Goal: Information Seeking & Learning: Learn about a topic

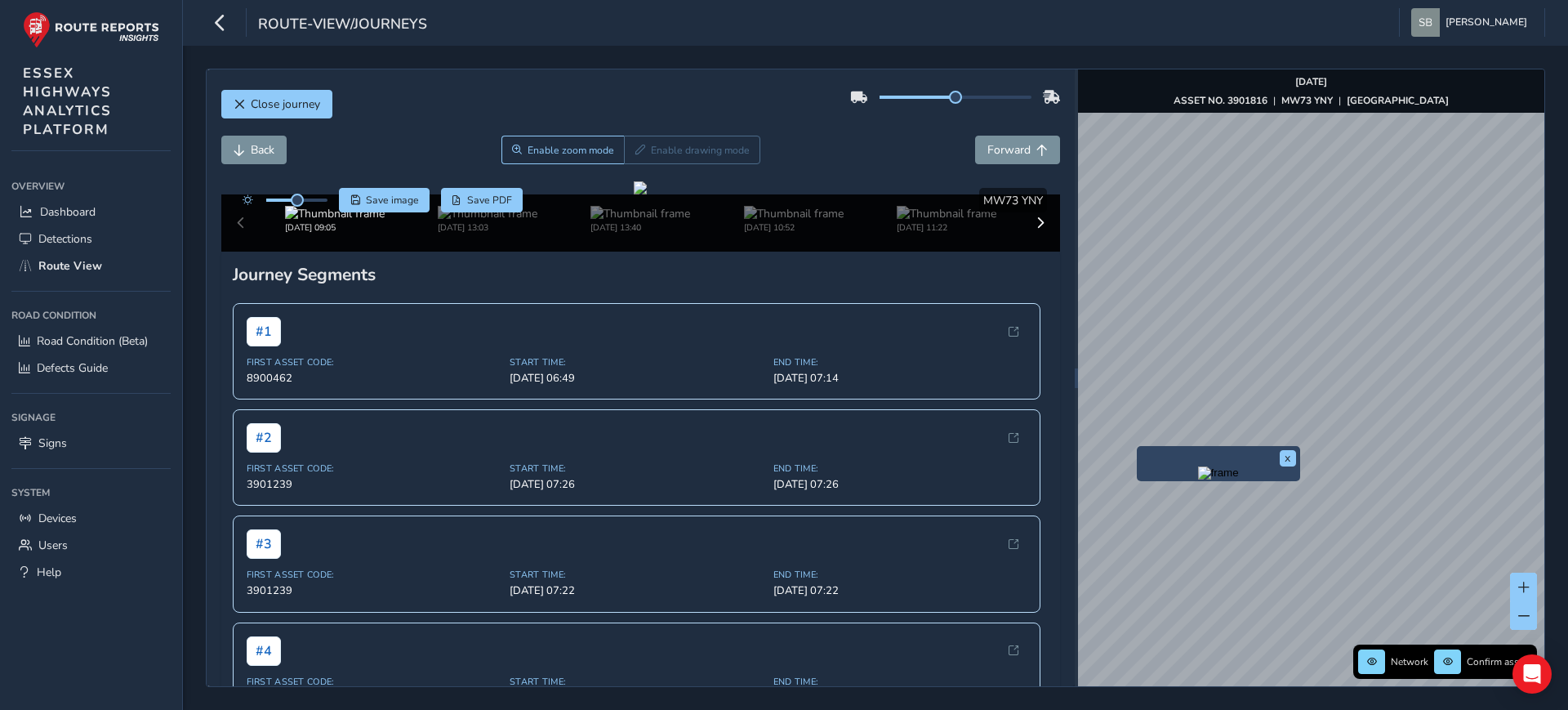
click at [1197, 479] on img "Preview frame" at bounding box center [1217, 473] width 41 height 13
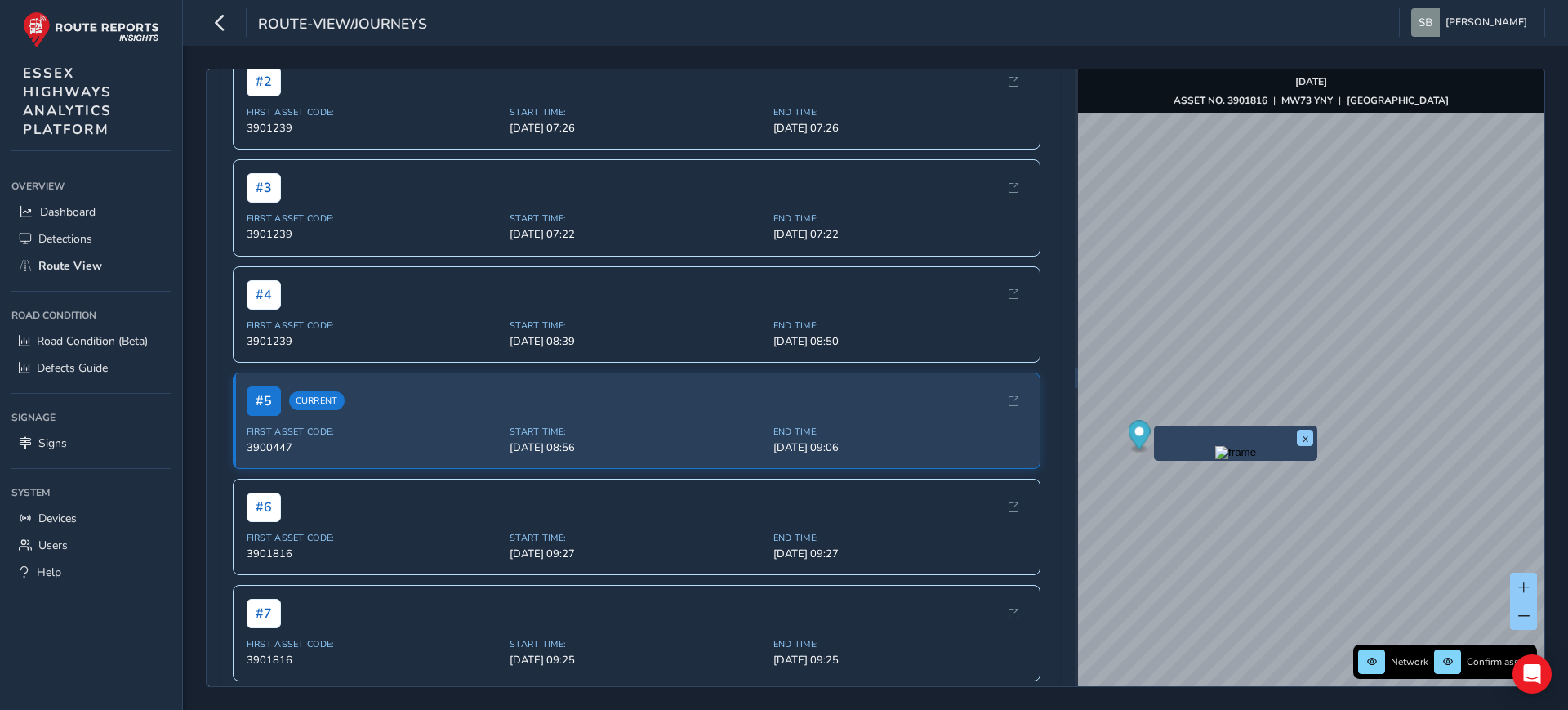
scroll to position [409, 0]
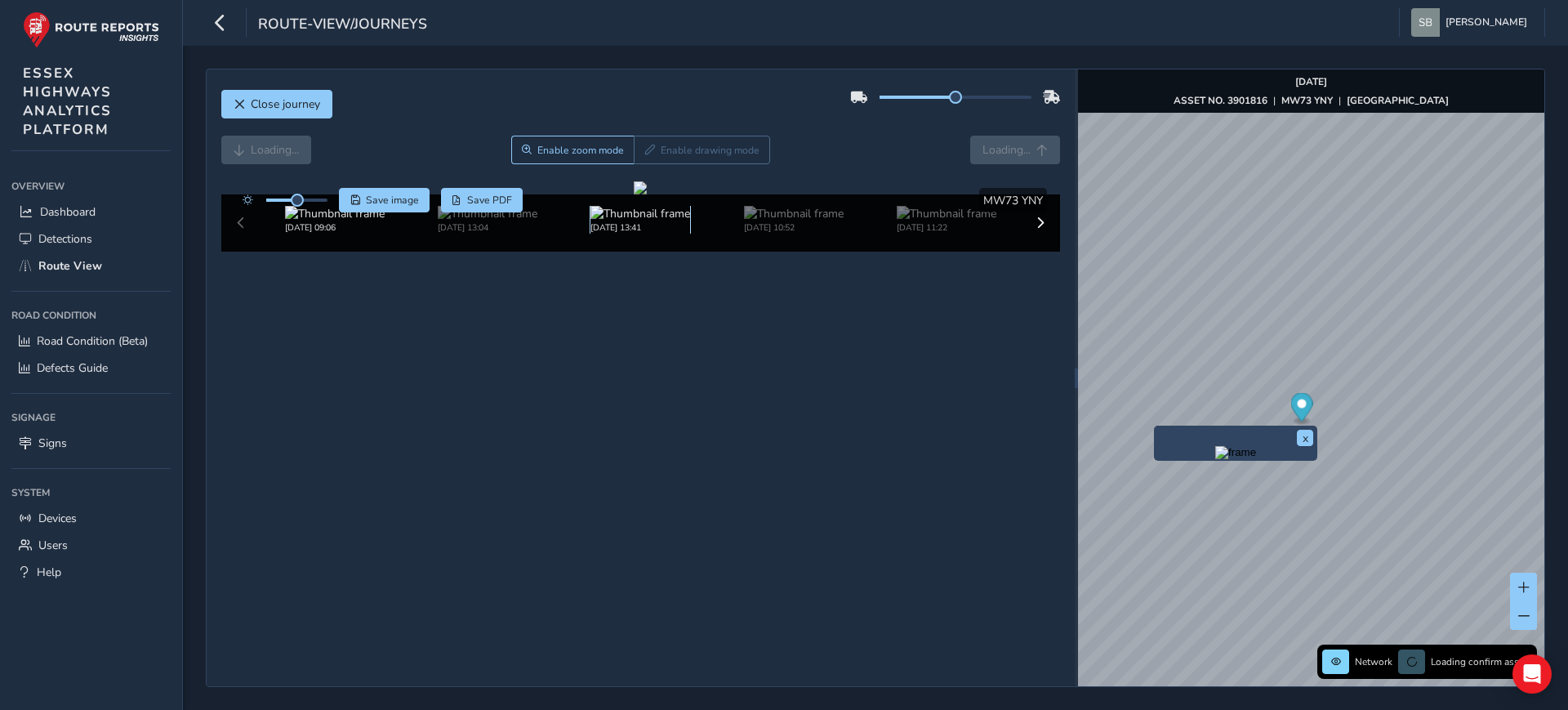
scroll to position [60, 0]
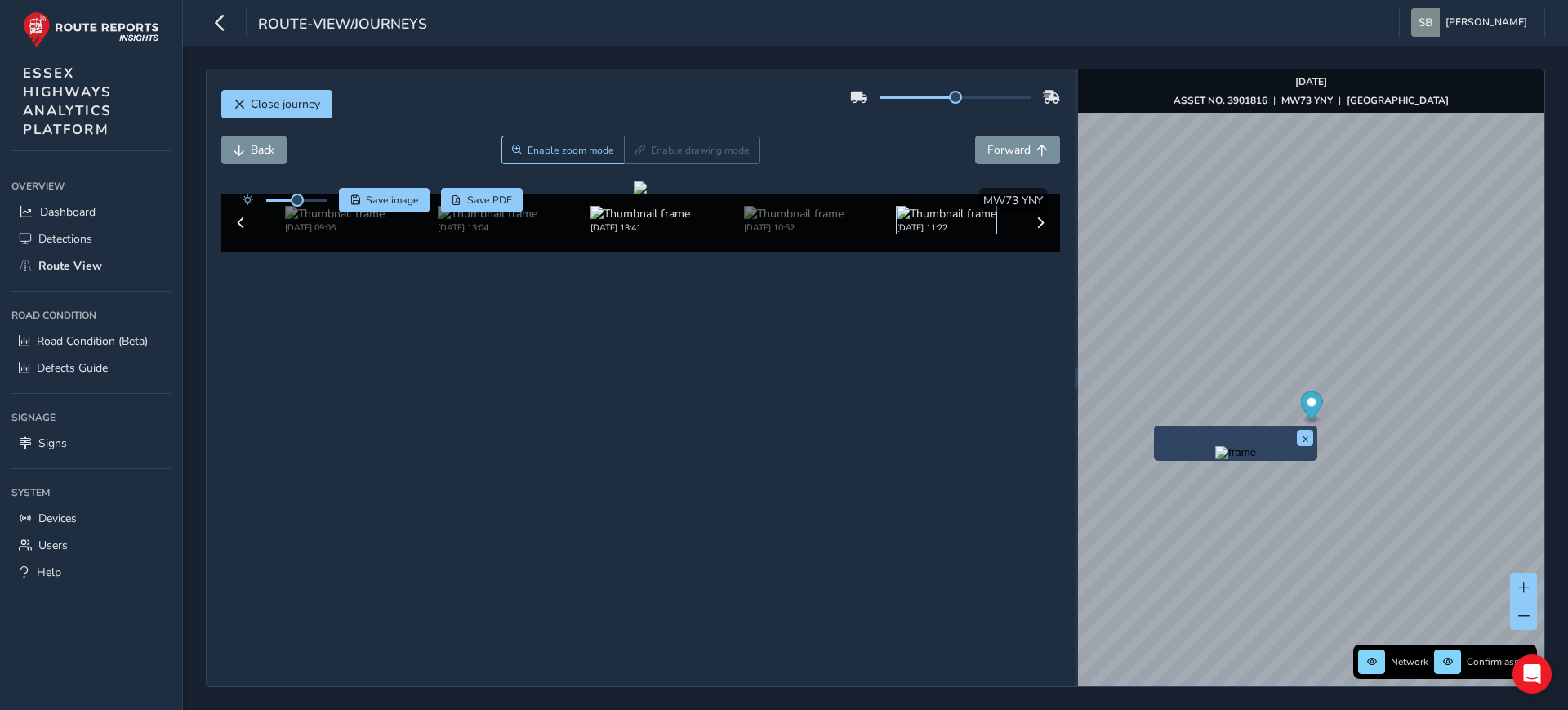
click at [947, 221] on img at bounding box center [946, 213] width 100 height 15
click at [1029, 234] on button at bounding box center [1040, 223] width 23 height 23
click at [534, 233] on div "[DATE] 11:22" at bounding box center [487, 219] width 100 height 28
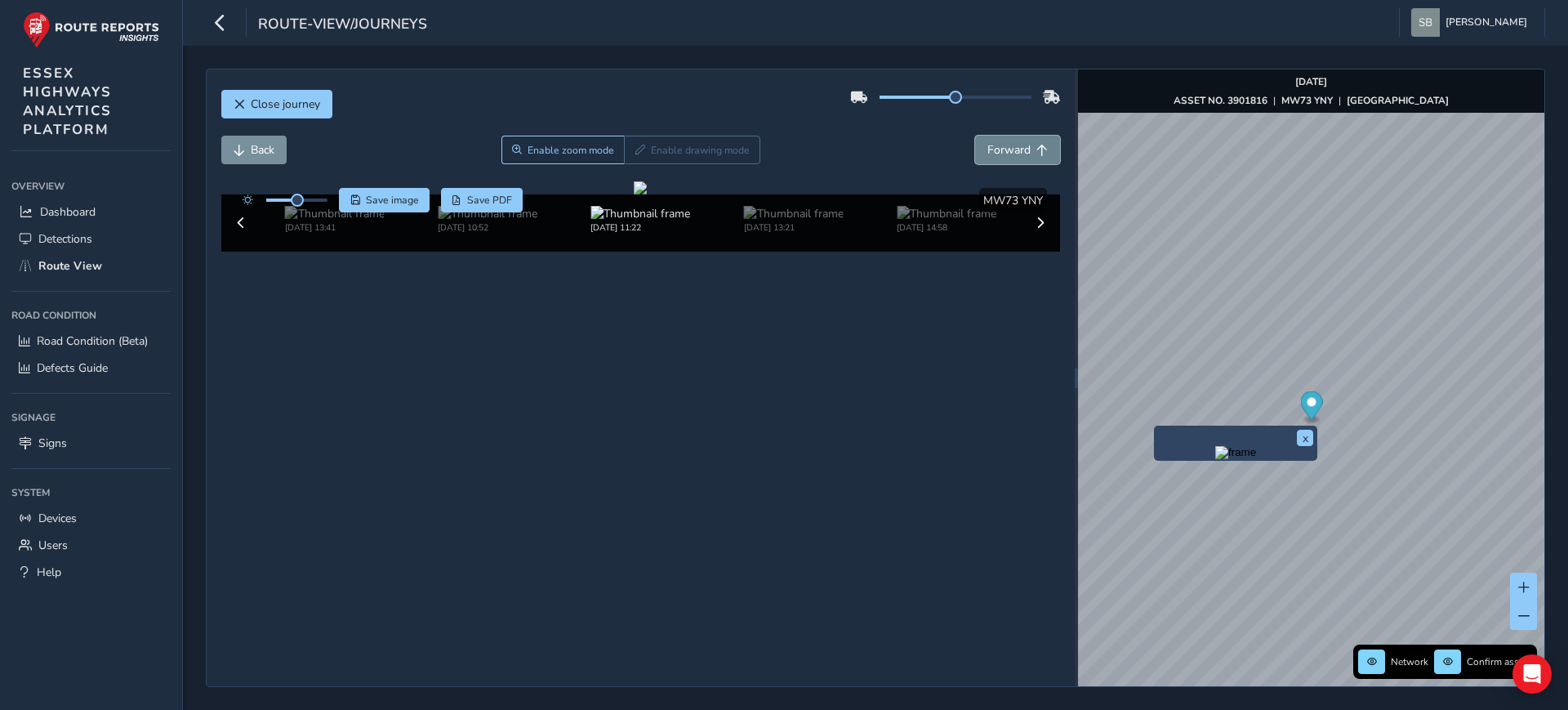
click at [1033, 135] on button "Forward" at bounding box center [1016, 150] width 85 height 29
click at [473, 221] on img at bounding box center [487, 213] width 100 height 15
click at [997, 143] on span "Forward" at bounding box center [1008, 150] width 43 height 15
click at [331, 221] on img at bounding box center [334, 213] width 100 height 15
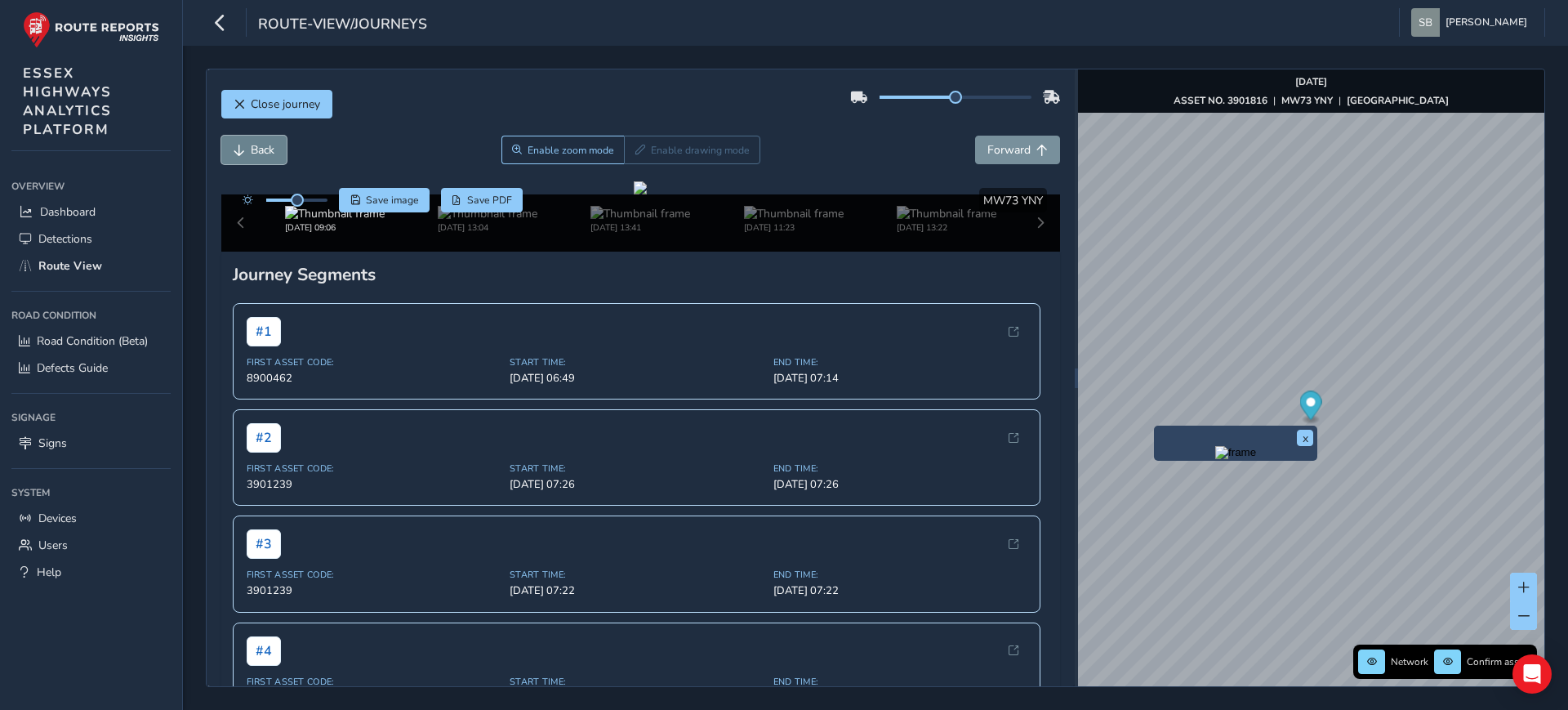
click at [267, 148] on span "Back" at bounding box center [262, 150] width 24 height 15
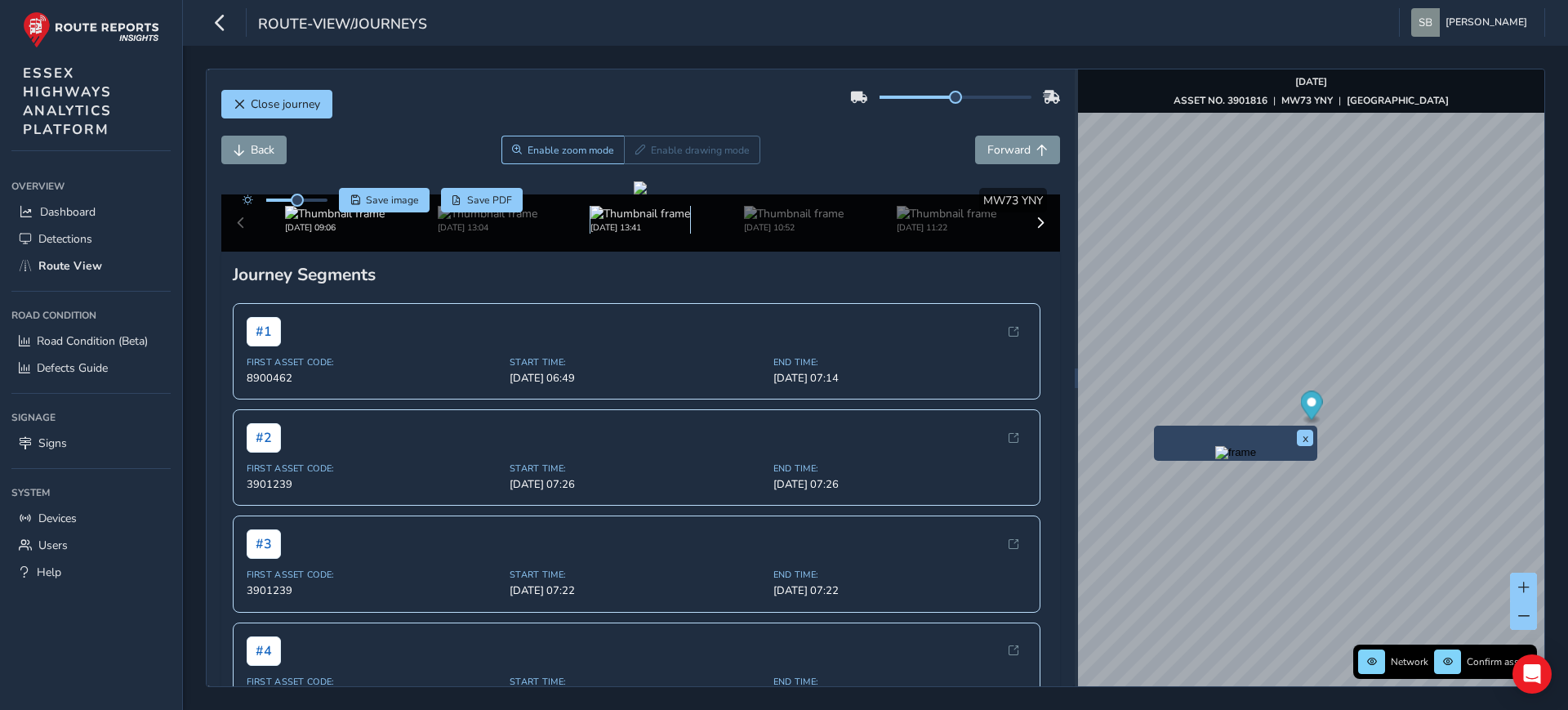
click at [643, 221] on img at bounding box center [640, 213] width 100 height 15
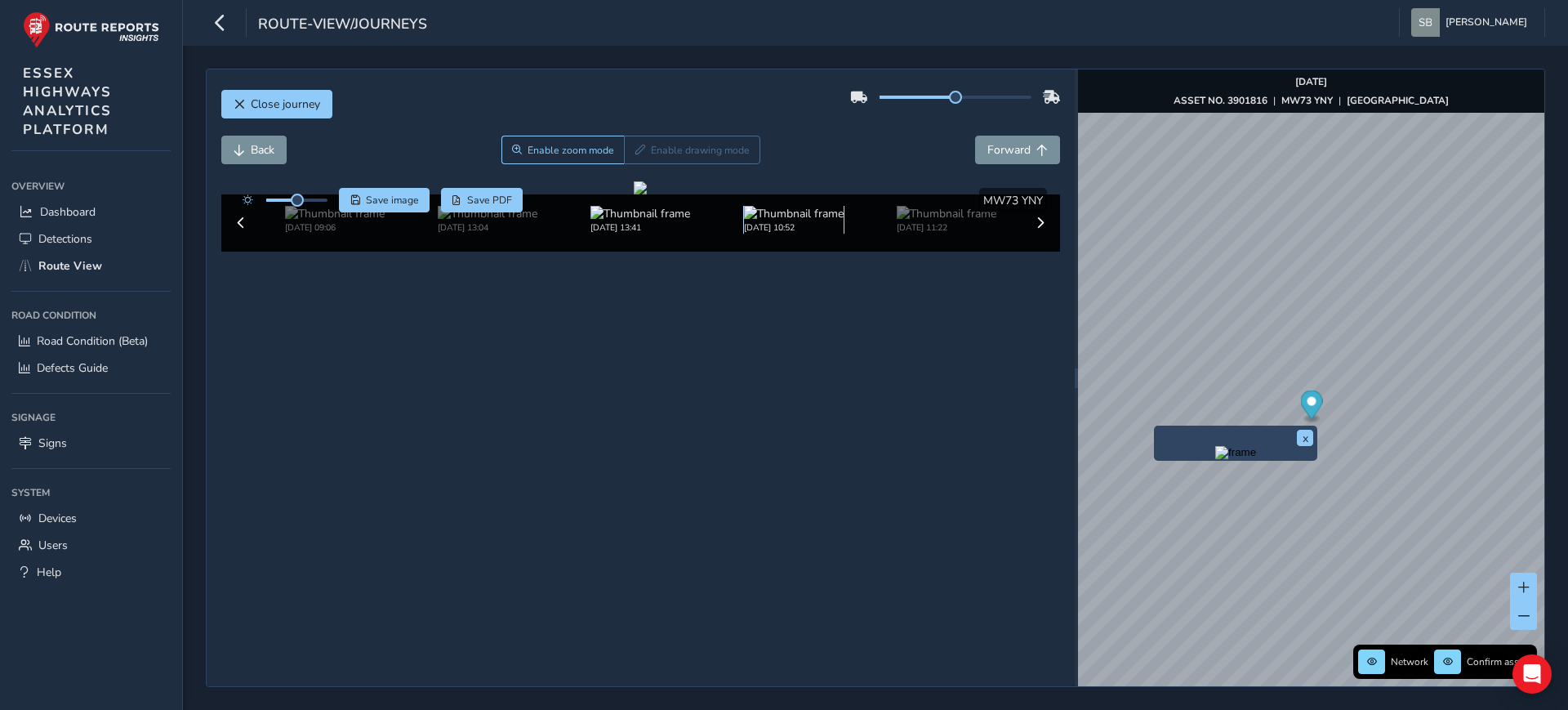
click at [749, 221] on img at bounding box center [794, 213] width 100 height 15
click at [917, 221] on img at bounding box center [946, 213] width 100 height 15
click at [1010, 142] on span "Forward" at bounding box center [1008, 150] width 43 height 15
click at [1010, 143] on span "Forward" at bounding box center [1008, 150] width 43 height 15
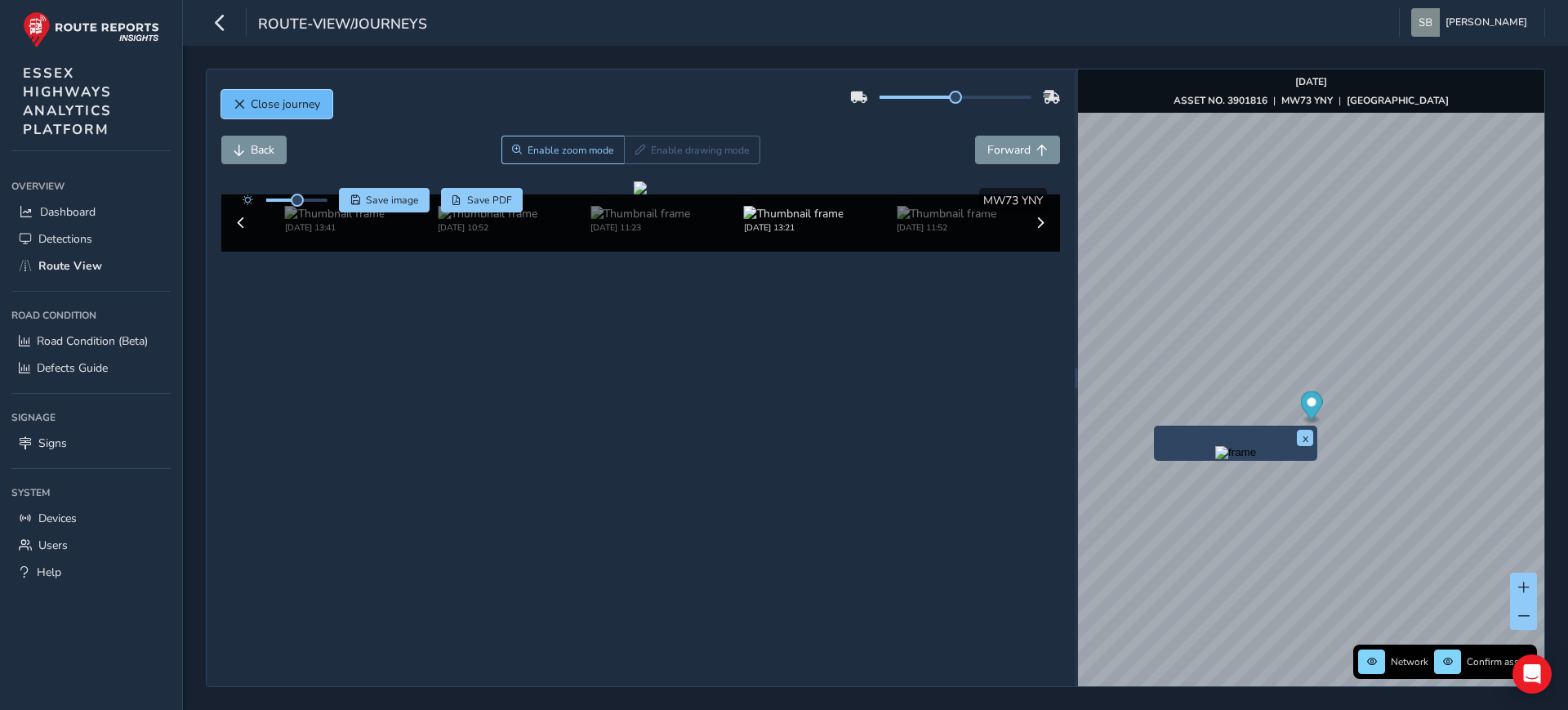
click at [297, 107] on span "Close journey" at bounding box center [285, 104] width 70 height 15
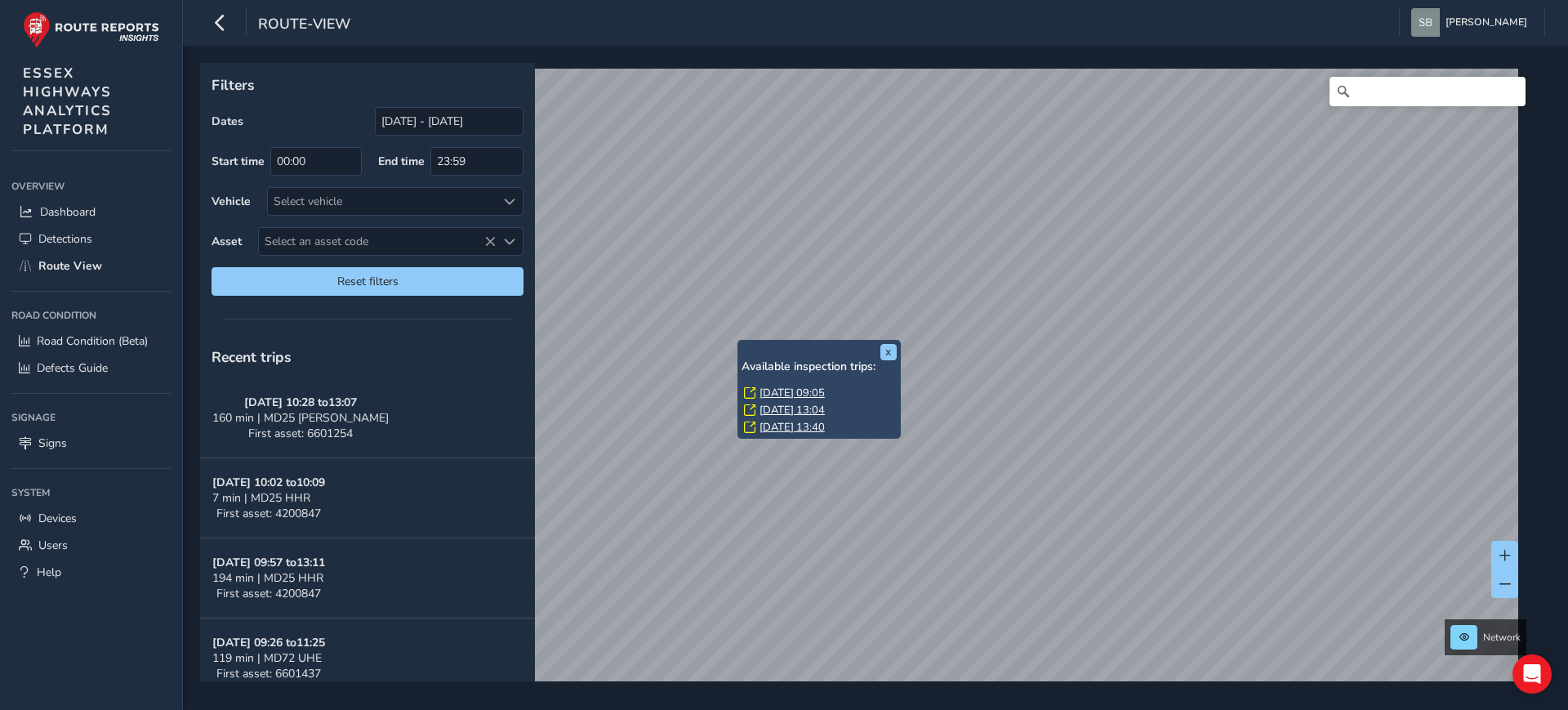
click at [766, 422] on link "[DATE] 13:40" at bounding box center [792, 427] width 66 height 14
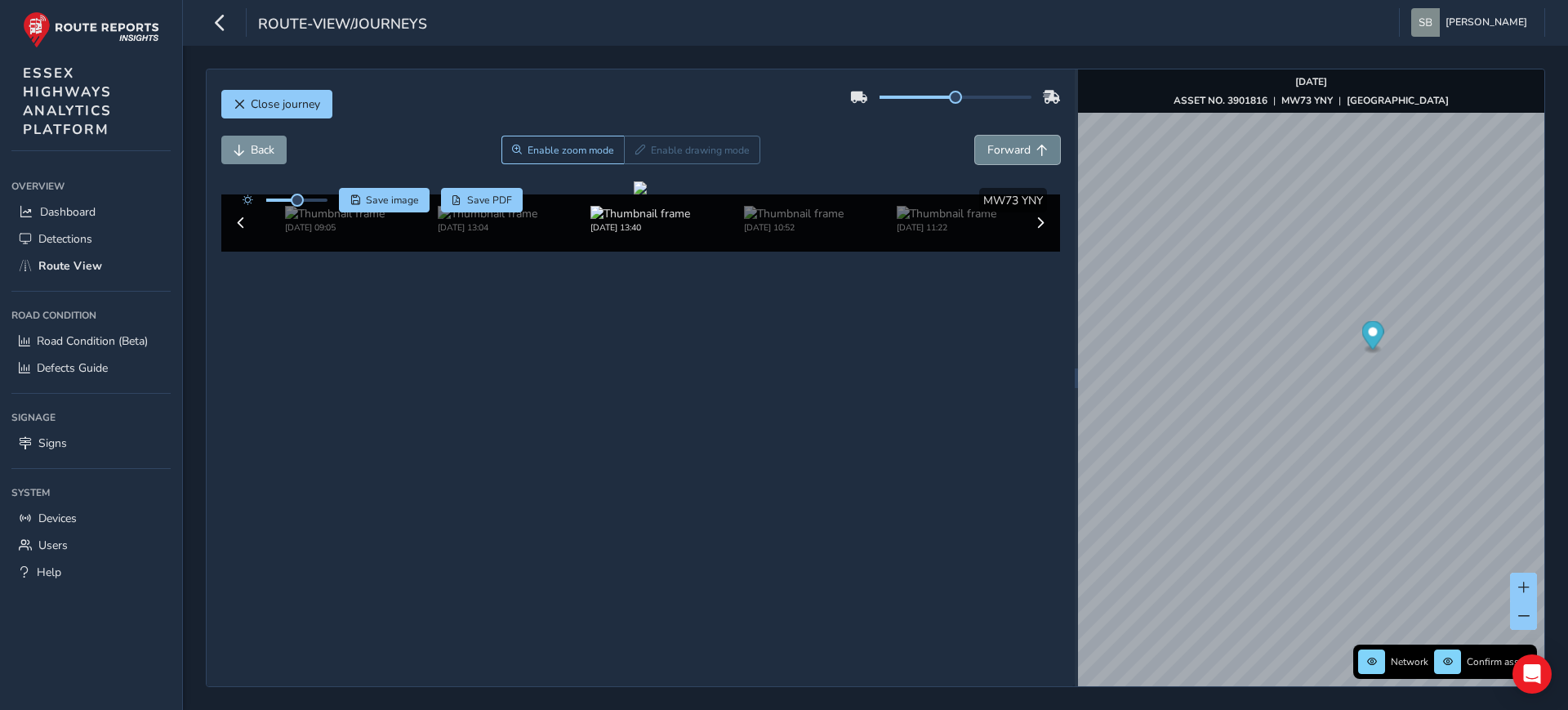
click at [997, 135] on button "Forward" at bounding box center [1016, 150] width 85 height 29
click at [995, 151] on span "Forward" at bounding box center [1008, 150] width 43 height 15
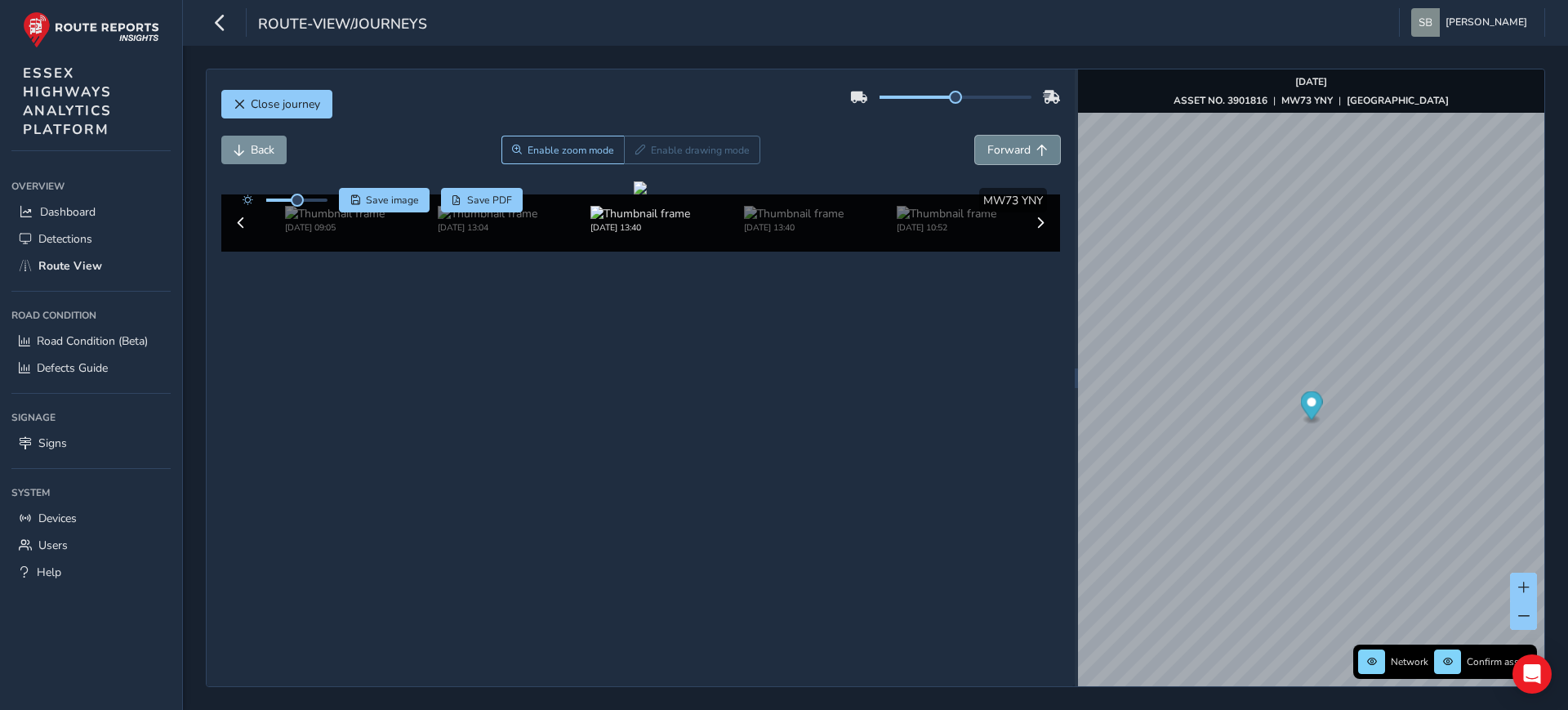
click at [995, 151] on span "Forward" at bounding box center [1008, 150] width 43 height 15
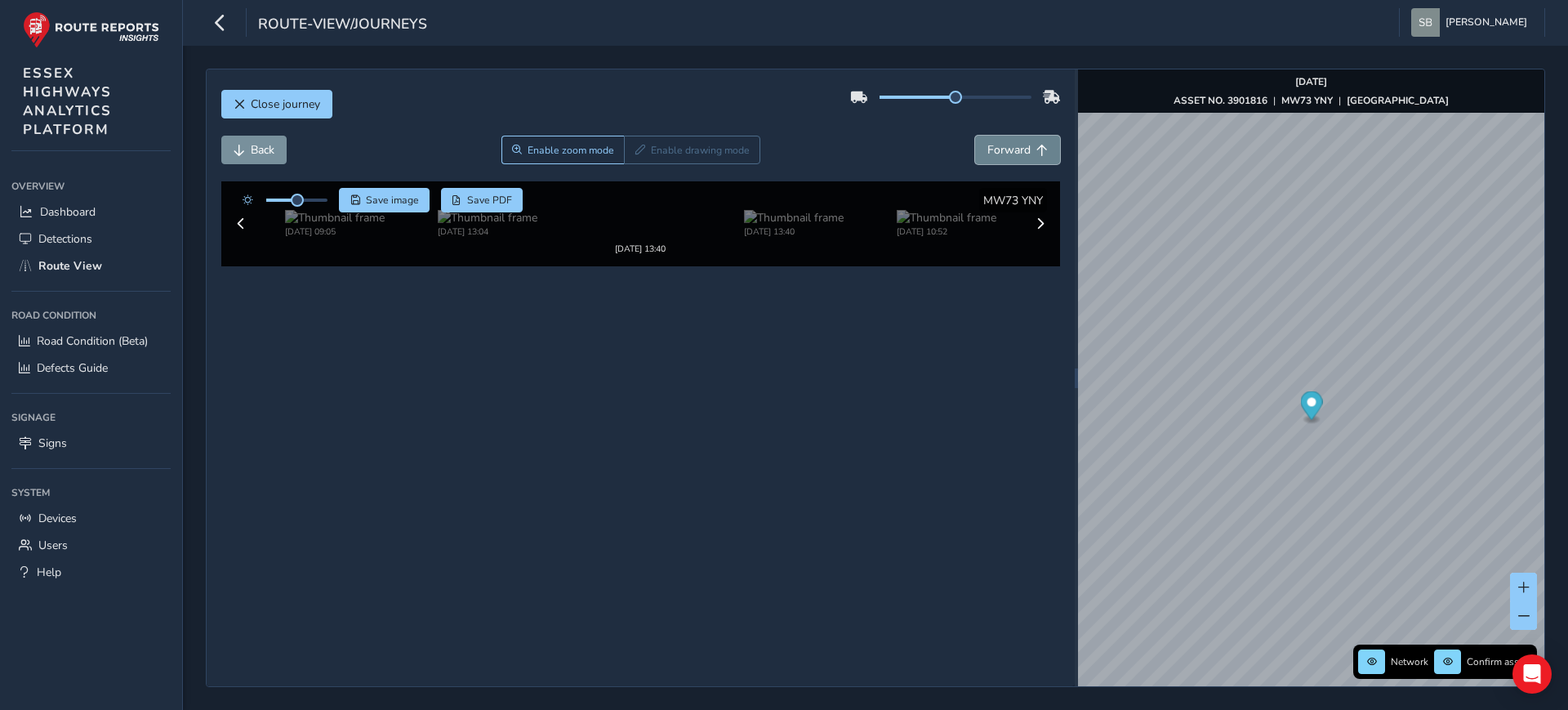
click at [995, 151] on span "Forward" at bounding box center [1008, 150] width 43 height 15
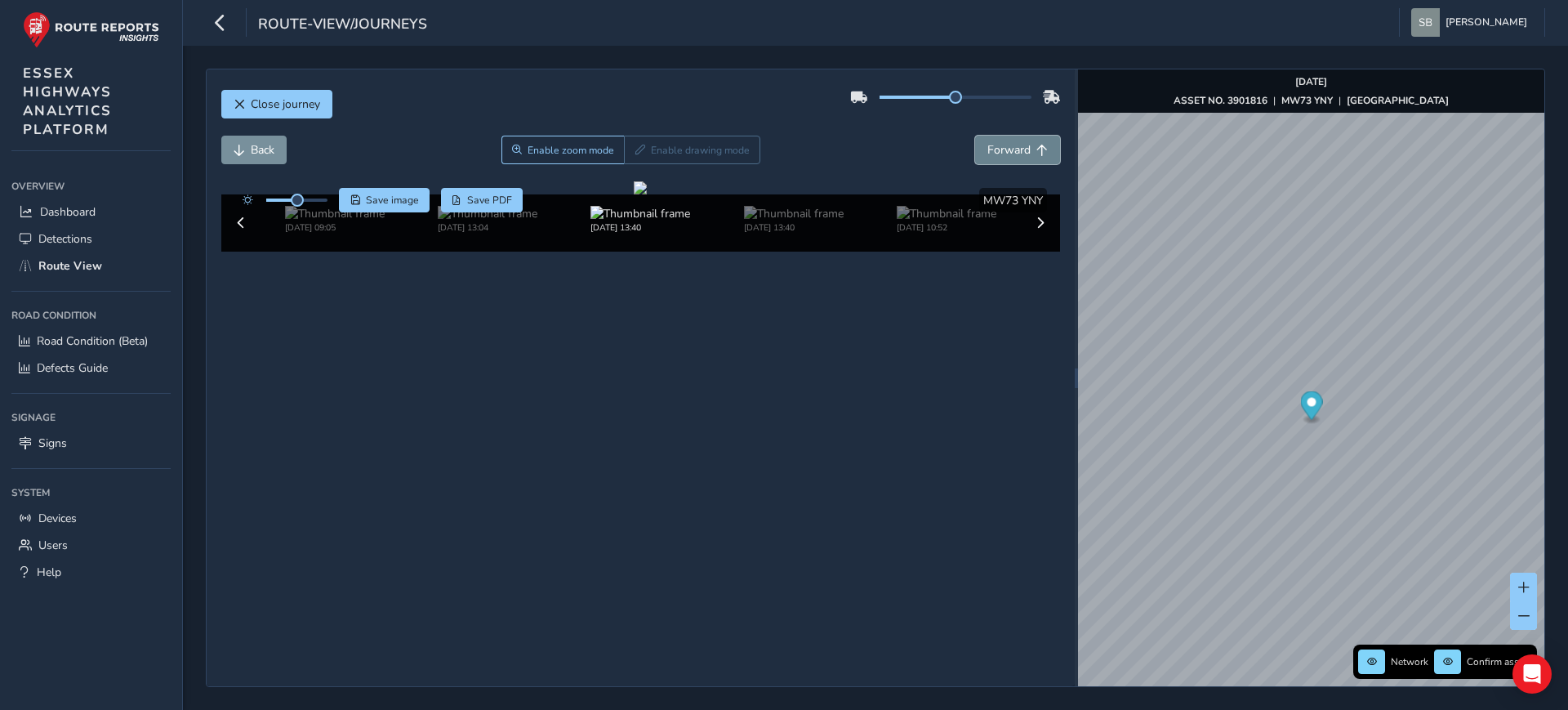
click at [995, 151] on span "Forward" at bounding box center [1008, 150] width 43 height 15
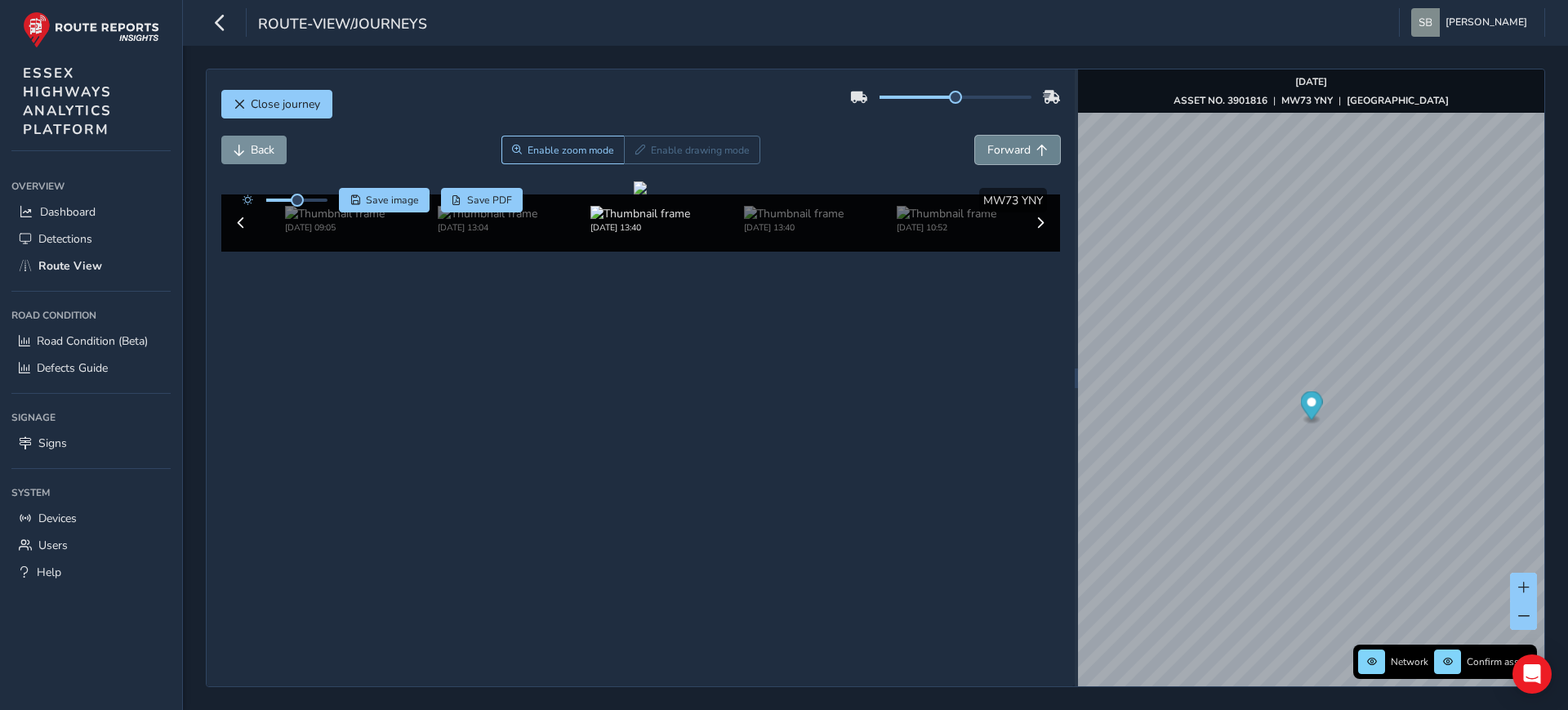
click at [995, 151] on span "Forward" at bounding box center [1008, 150] width 43 height 15
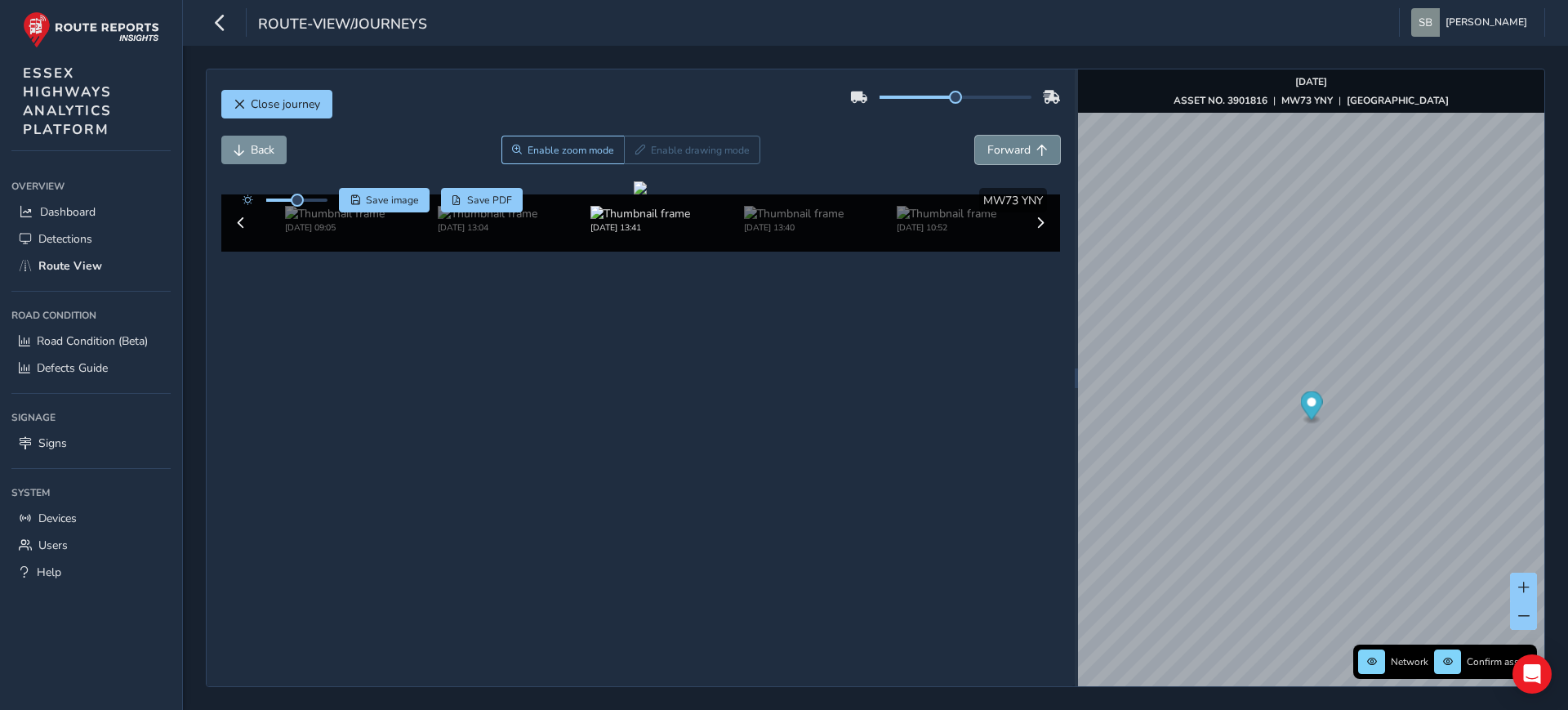
click at [995, 151] on span "Forward" at bounding box center [1008, 150] width 43 height 15
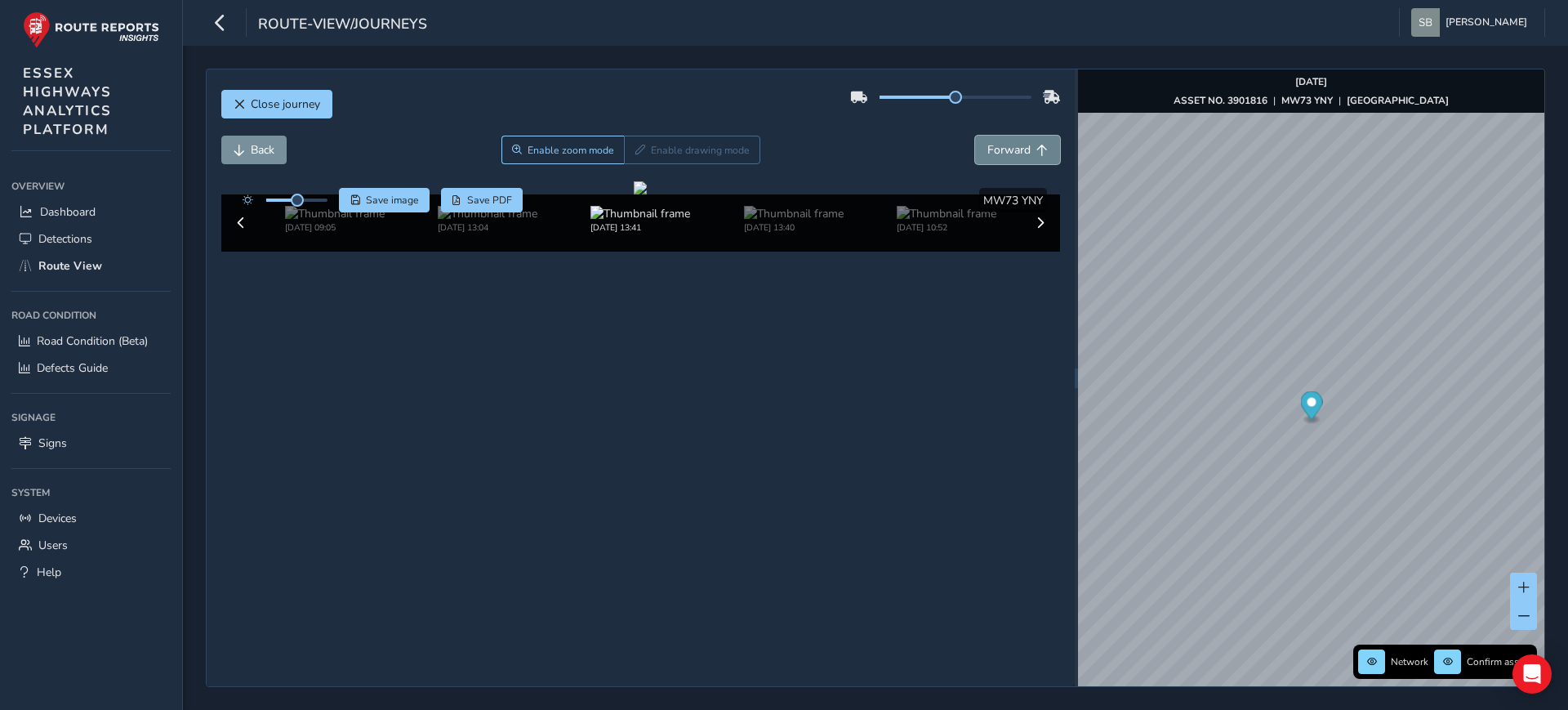
click at [995, 151] on span "Forward" at bounding box center [1008, 150] width 43 height 15
click at [264, 93] on button "Close journey" at bounding box center [276, 104] width 111 height 29
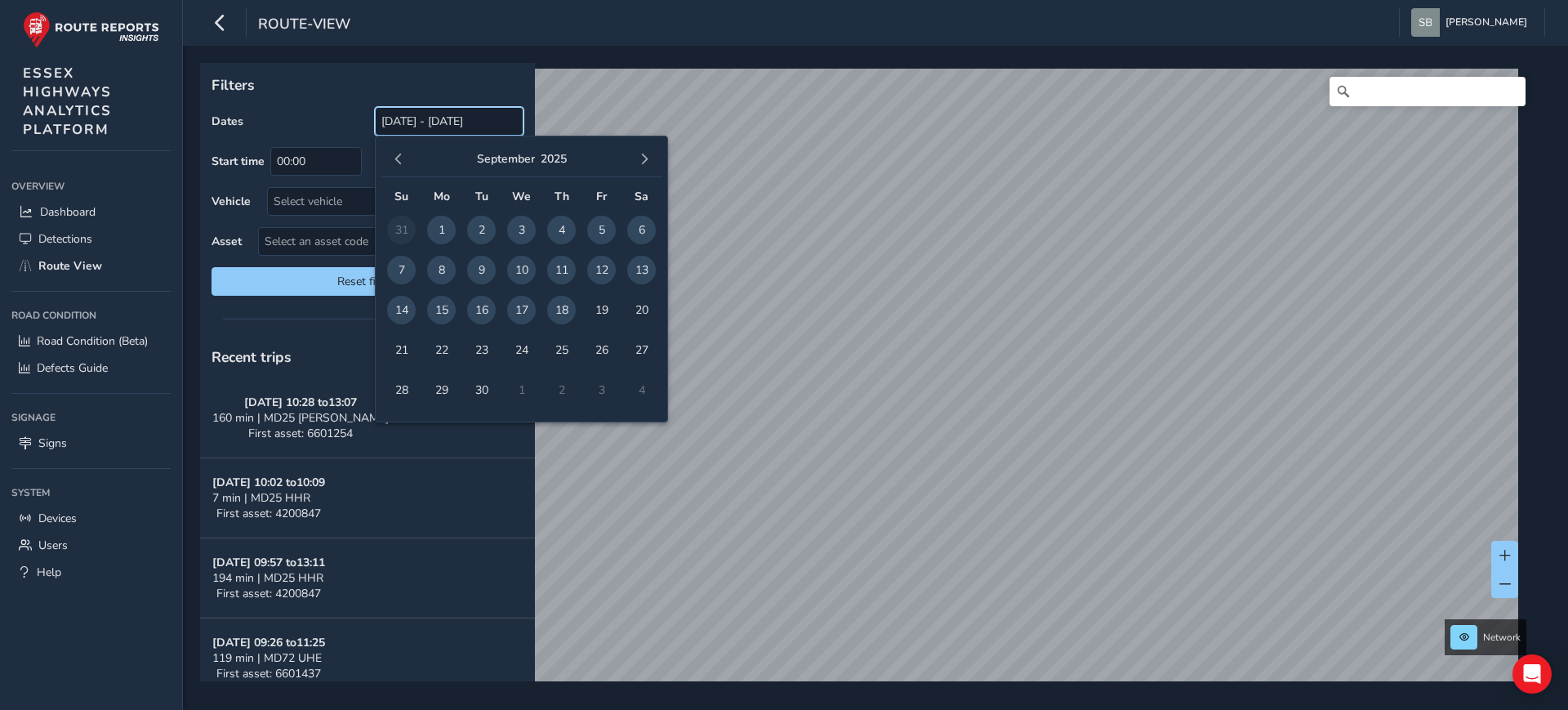
click at [493, 109] on input "[DATE] - [DATE]" at bounding box center [449, 121] width 149 height 29
click at [399, 152] on button "button" at bounding box center [398, 159] width 23 height 23
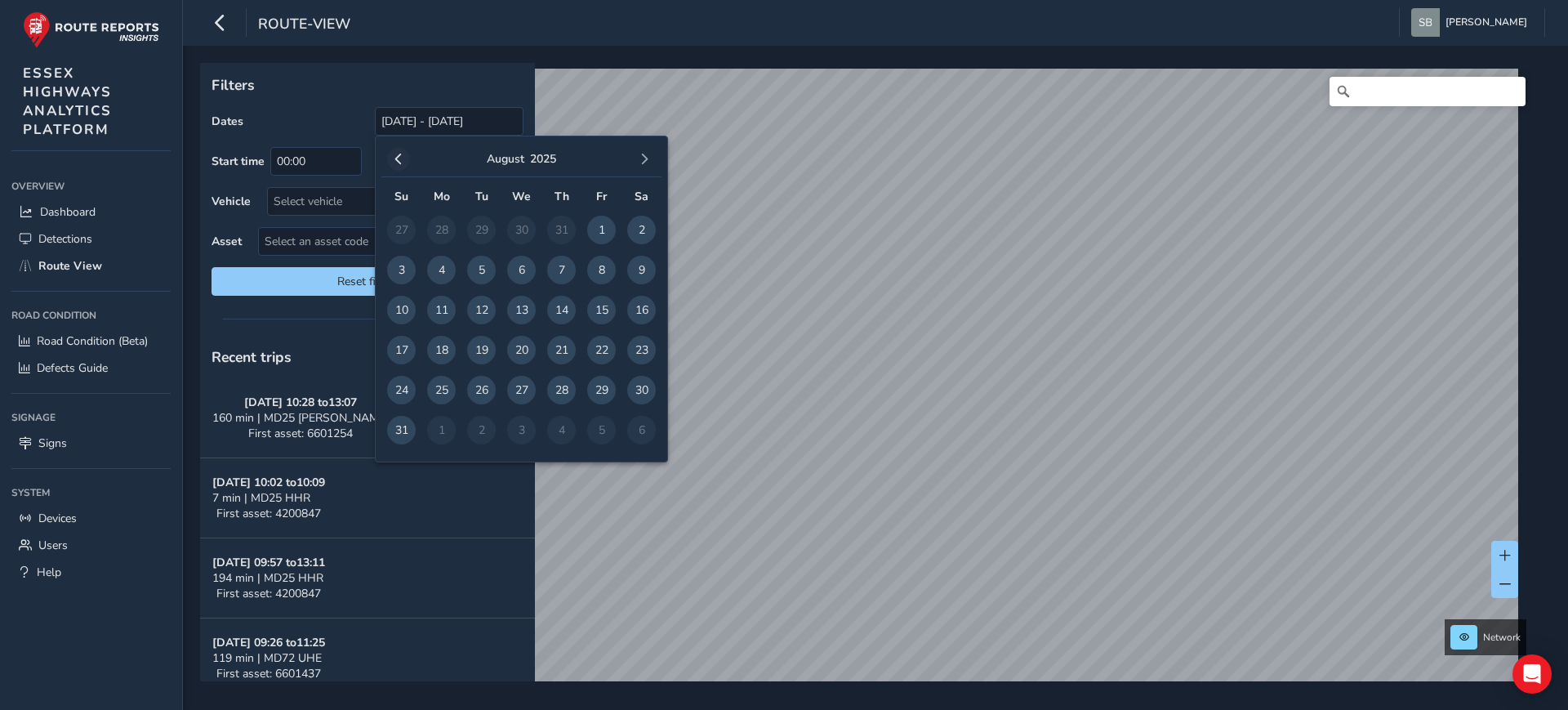
click at [399, 152] on button "button" at bounding box center [398, 159] width 23 height 23
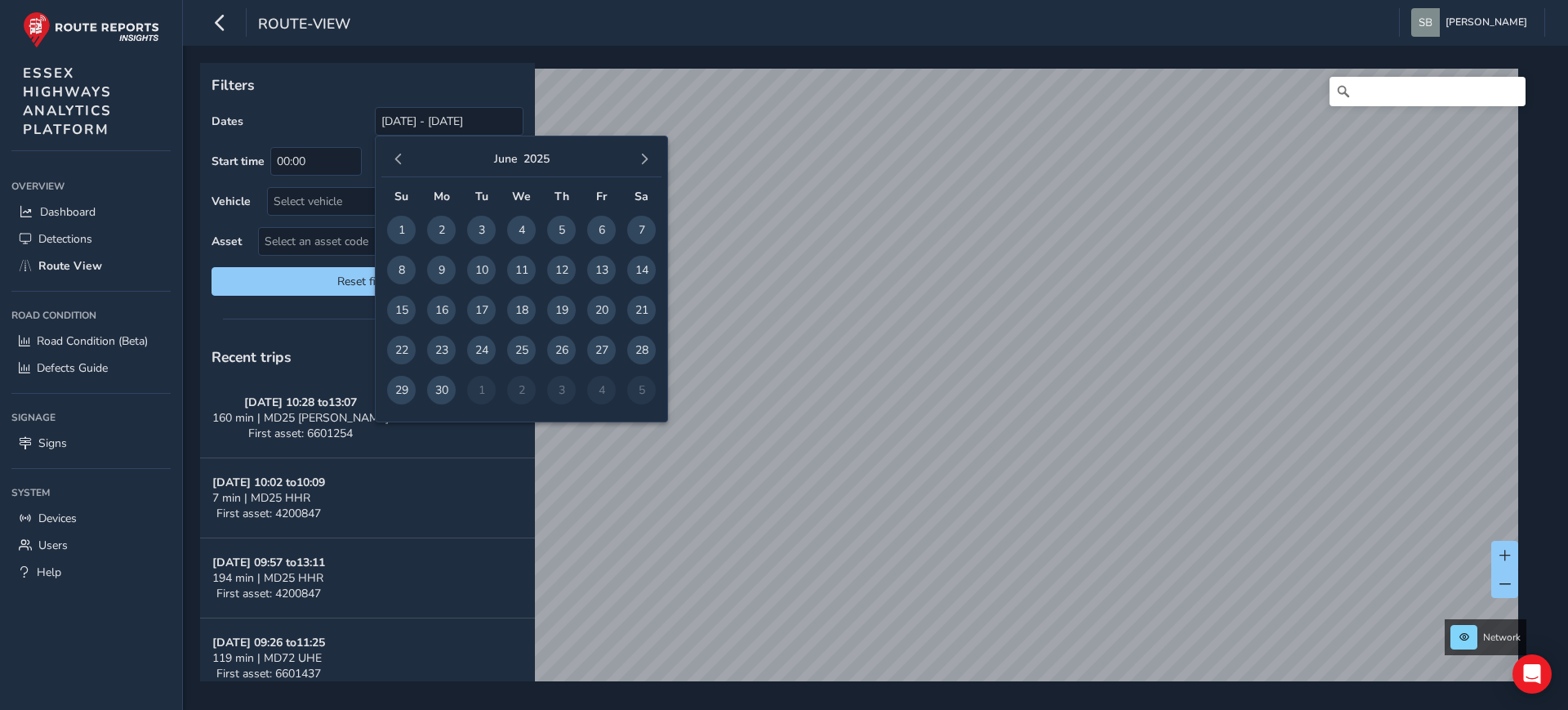
click at [399, 152] on button "button" at bounding box center [398, 159] width 23 height 23
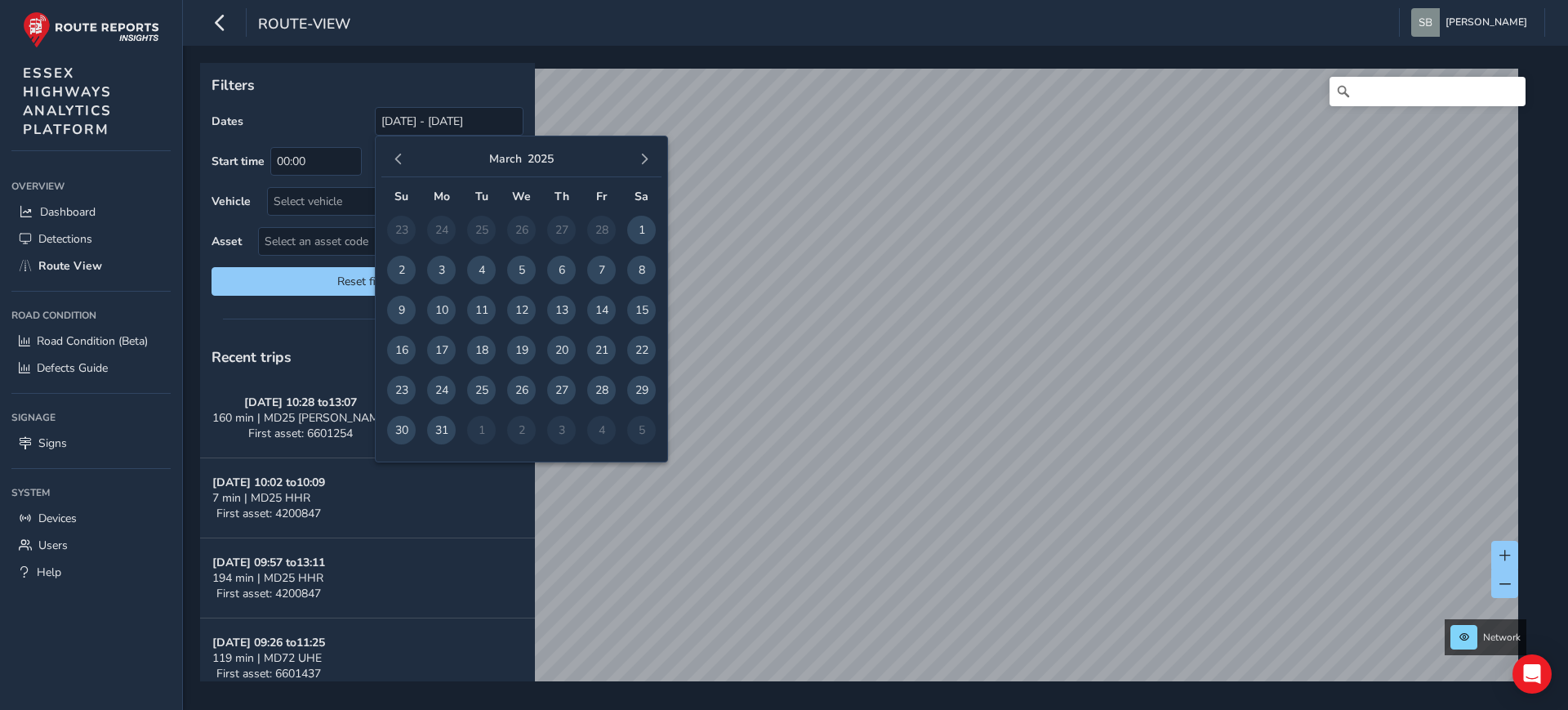
click at [399, 152] on button "button" at bounding box center [398, 159] width 23 height 23
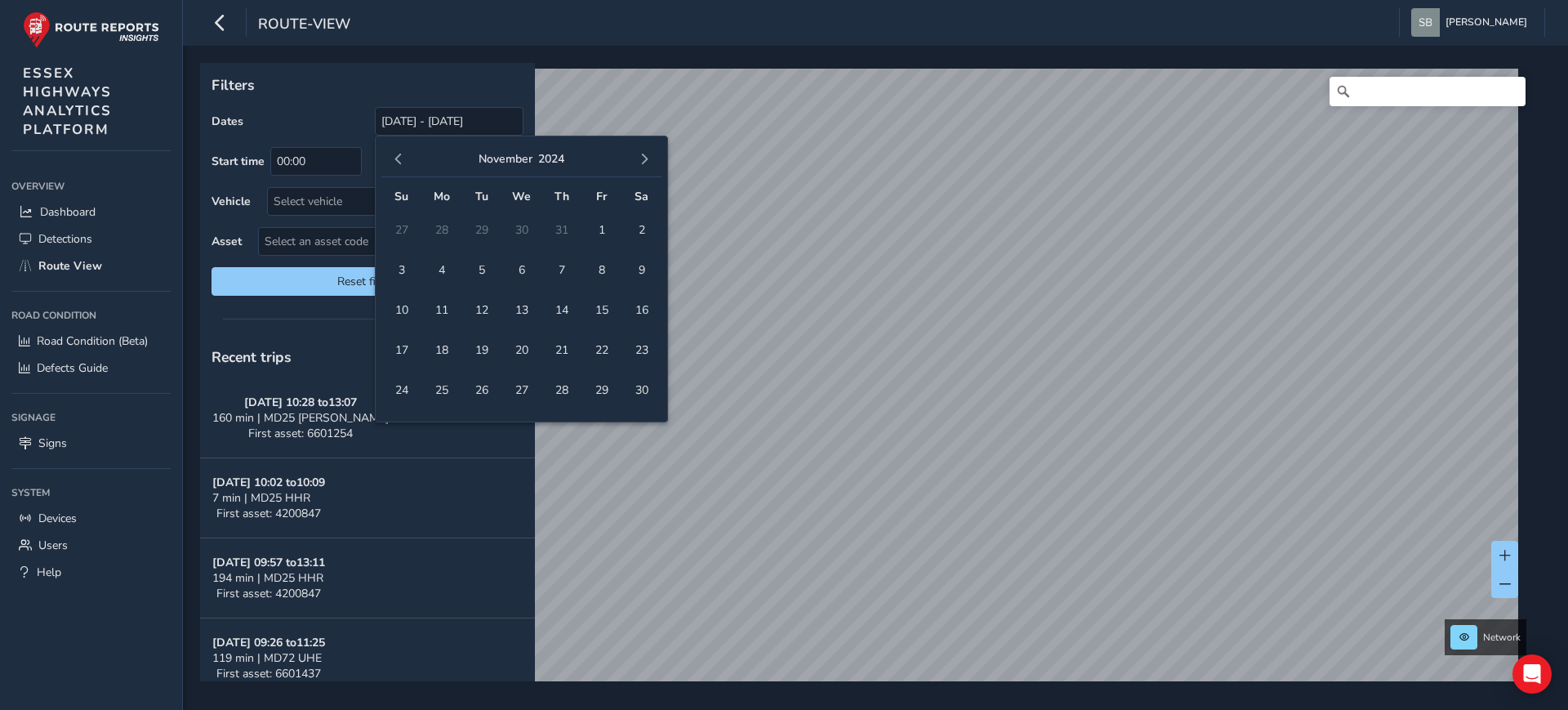
click at [399, 152] on button "button" at bounding box center [398, 159] width 23 height 23
click at [402, 152] on button "button" at bounding box center [398, 159] width 23 height 23
click at [443, 228] on span "1" at bounding box center [441, 230] width 29 height 29
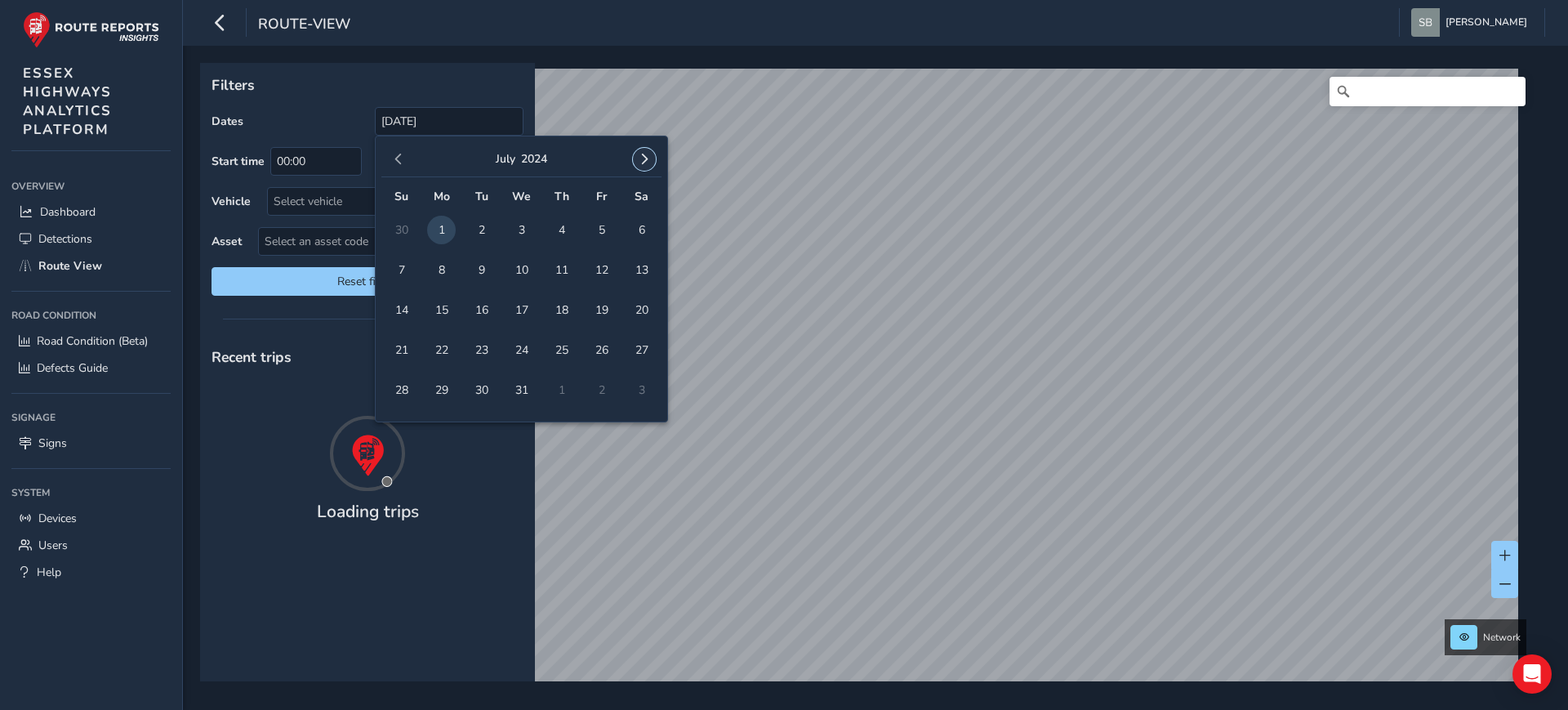
click at [641, 157] on span "button" at bounding box center [644, 159] width 11 height 11
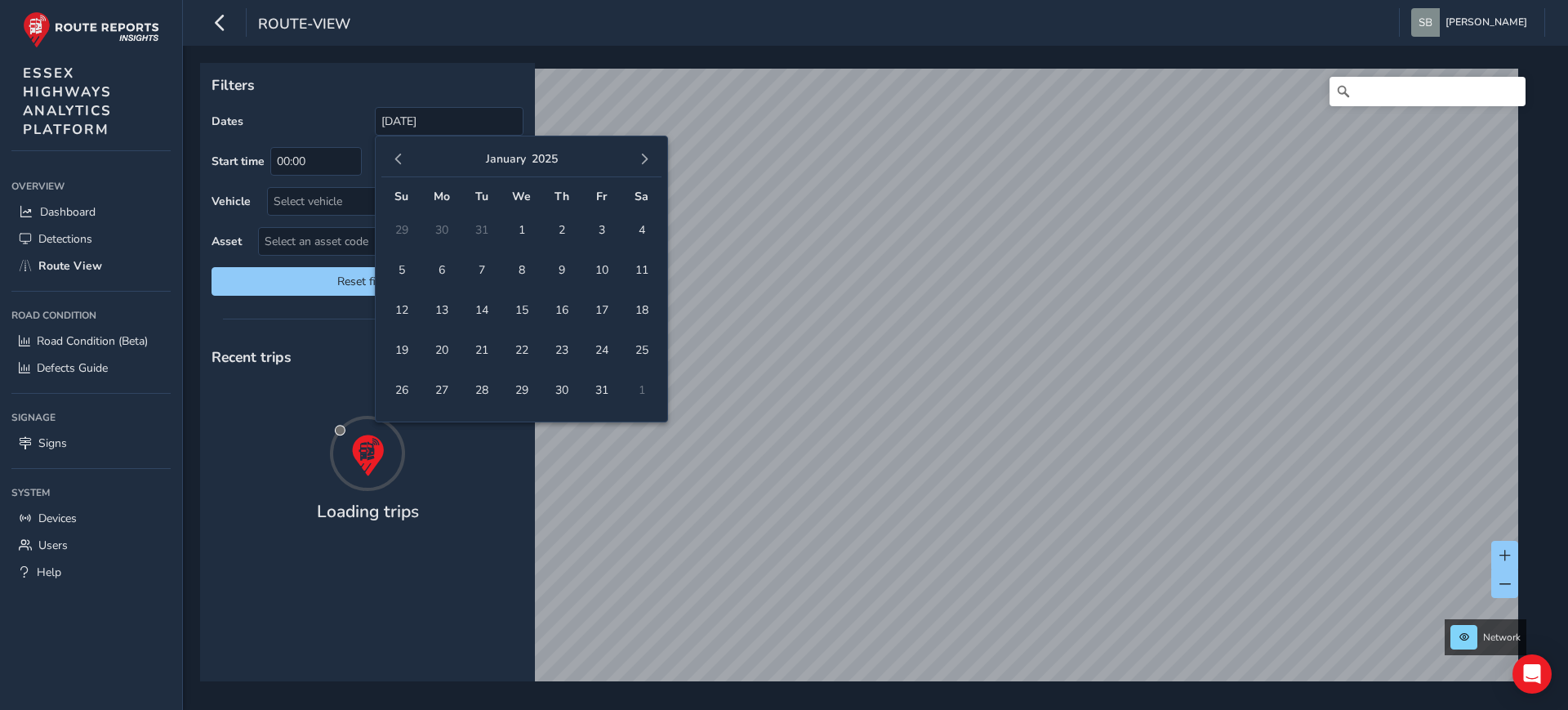
click at [641, 157] on span "button" at bounding box center [644, 159] width 11 height 11
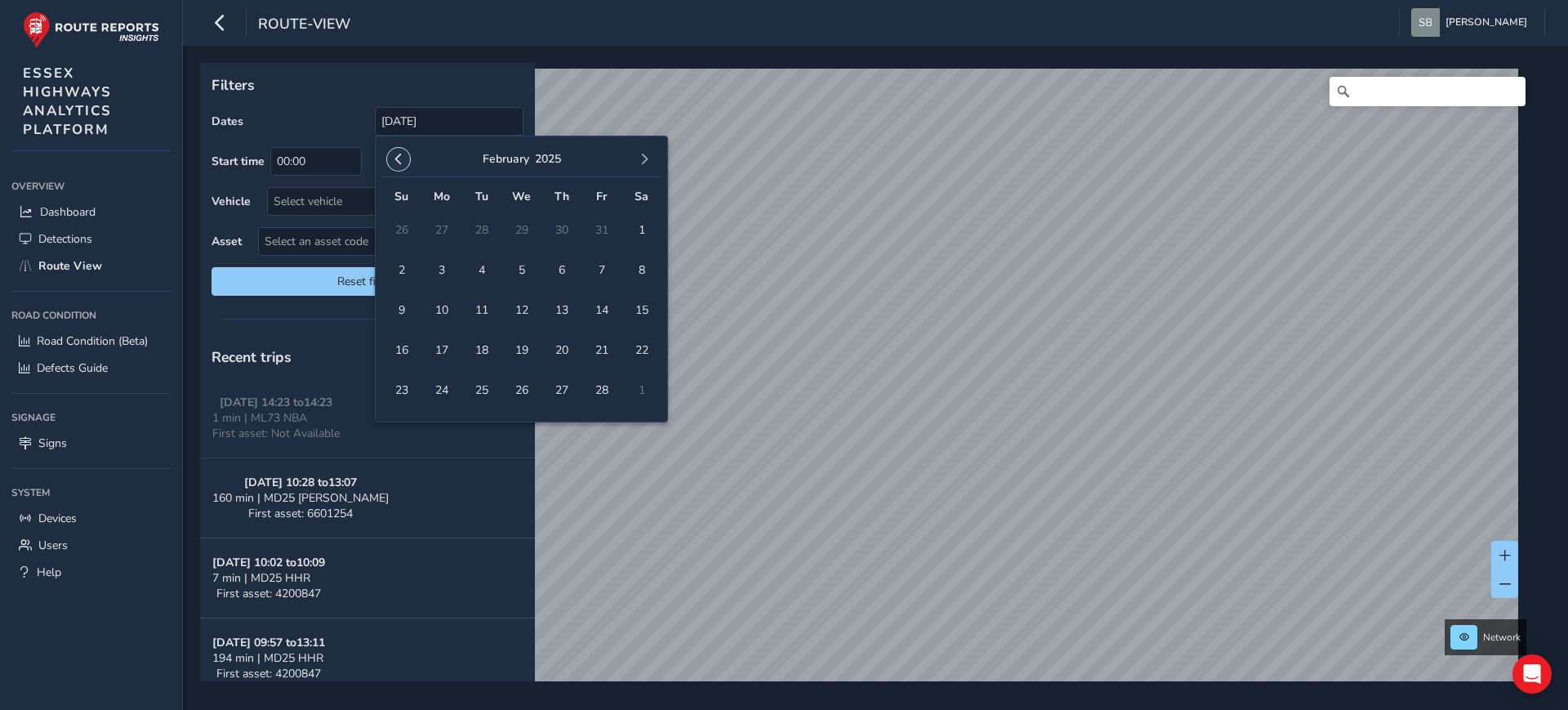
click at [399, 157] on span "button" at bounding box center [398, 159] width 11 height 11
click at [402, 229] on span "1" at bounding box center [401, 230] width 29 height 29
type input "[DATE] - [DATE]"
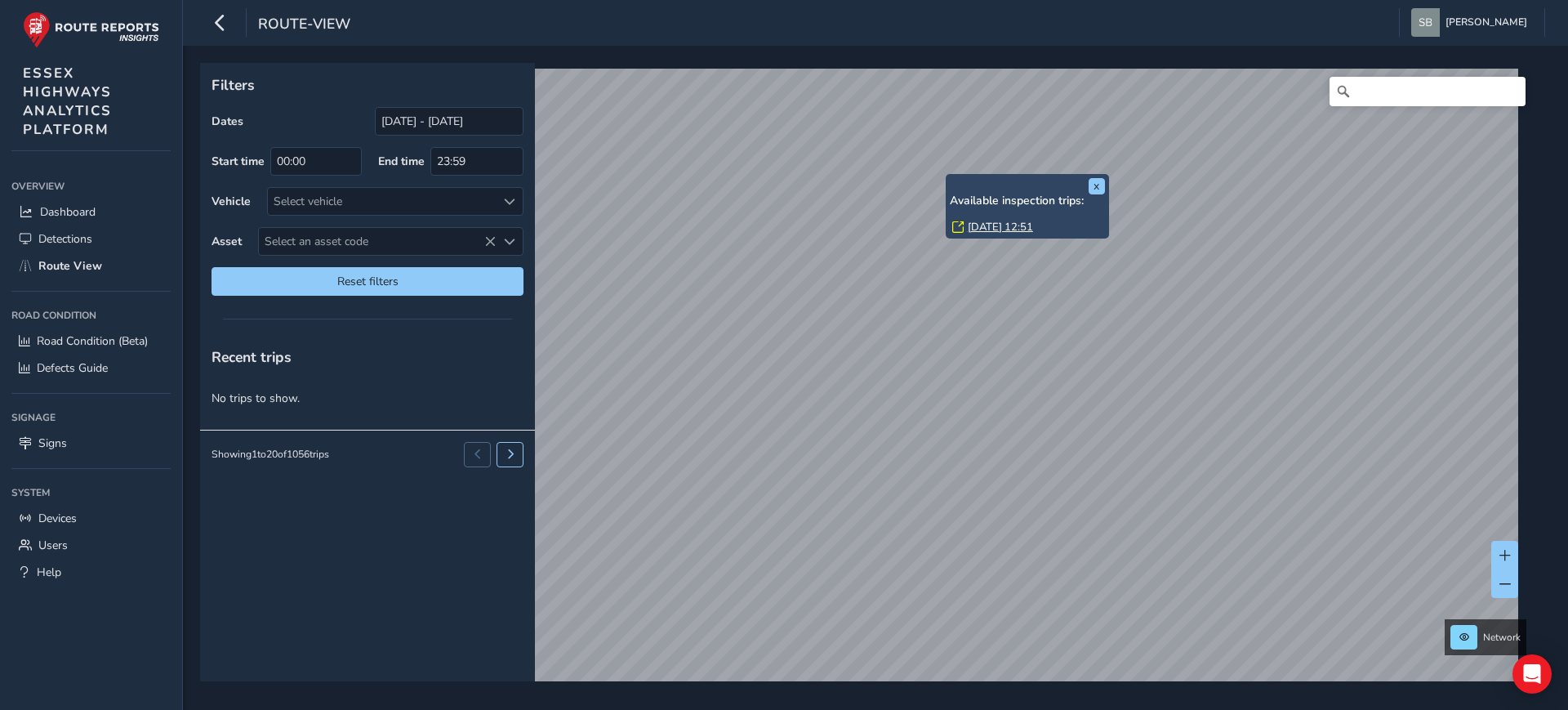
click at [995, 225] on link "[DATE] 12:51" at bounding box center [1000, 227] width 66 height 14
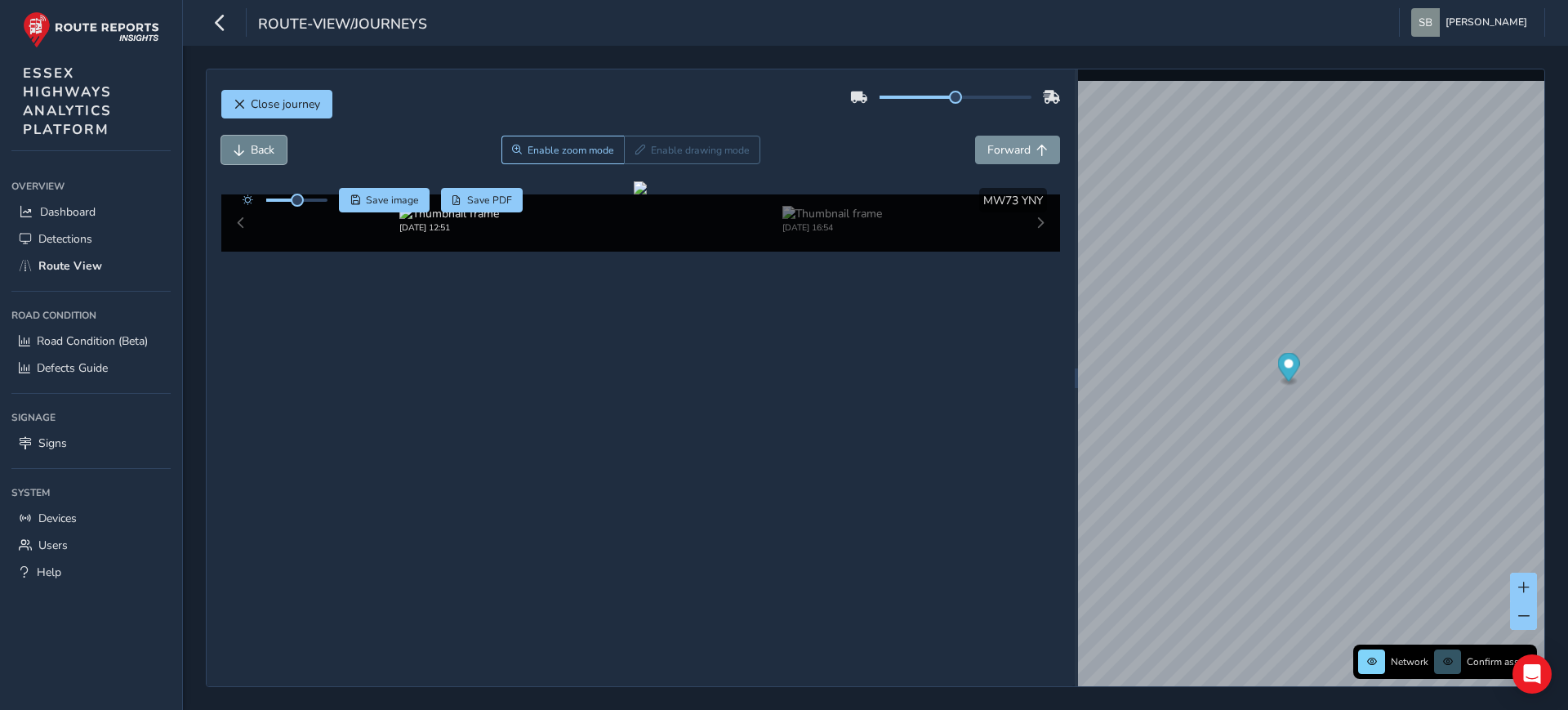
click at [270, 146] on span "Back" at bounding box center [262, 150] width 24 height 15
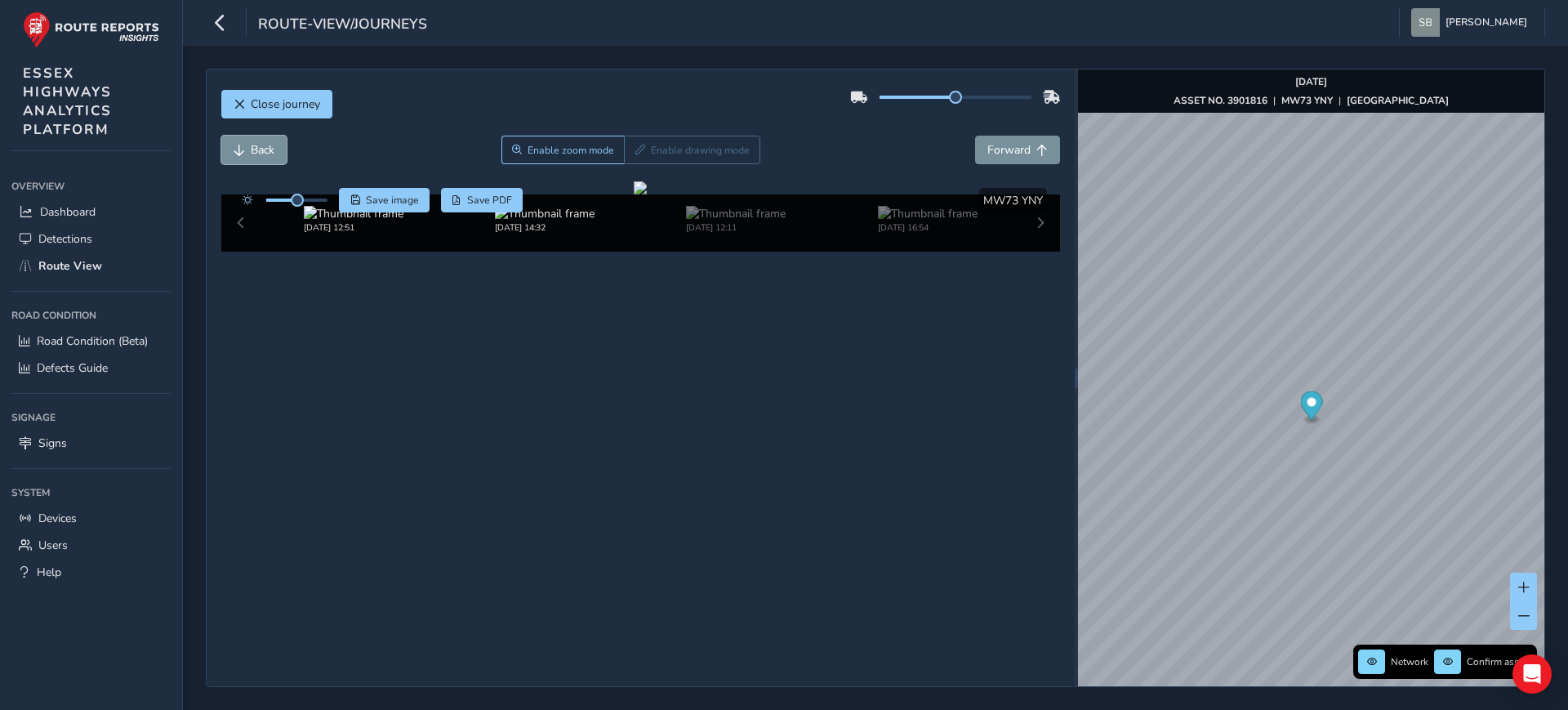
scroll to position [60, 0]
click at [606, 233] on div "[DATE] 14:32" at bounding box center [544, 219] width 191 height 28
click at [535, 221] on img at bounding box center [544, 213] width 100 height 15
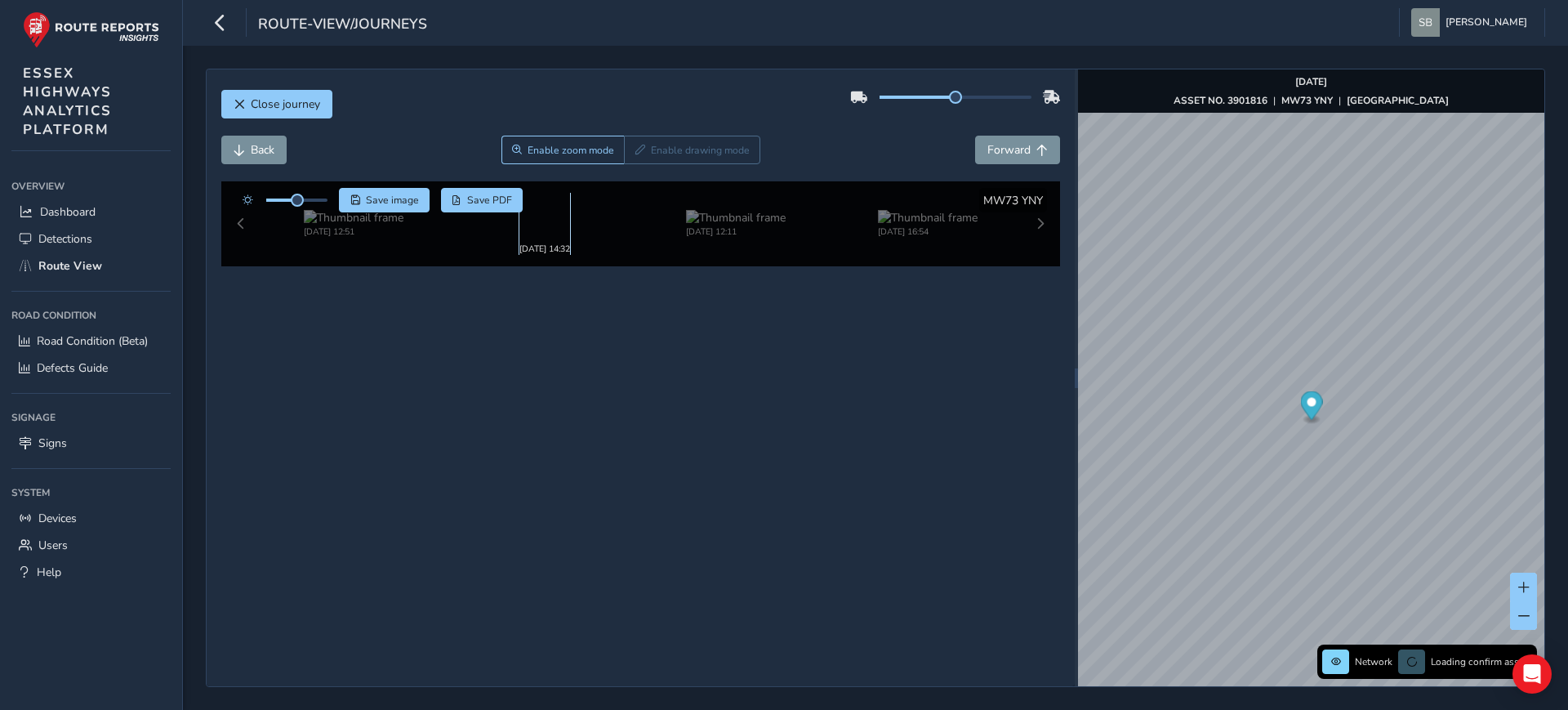
click at [527, 221] on img at bounding box center [544, 213] width 100 height 15
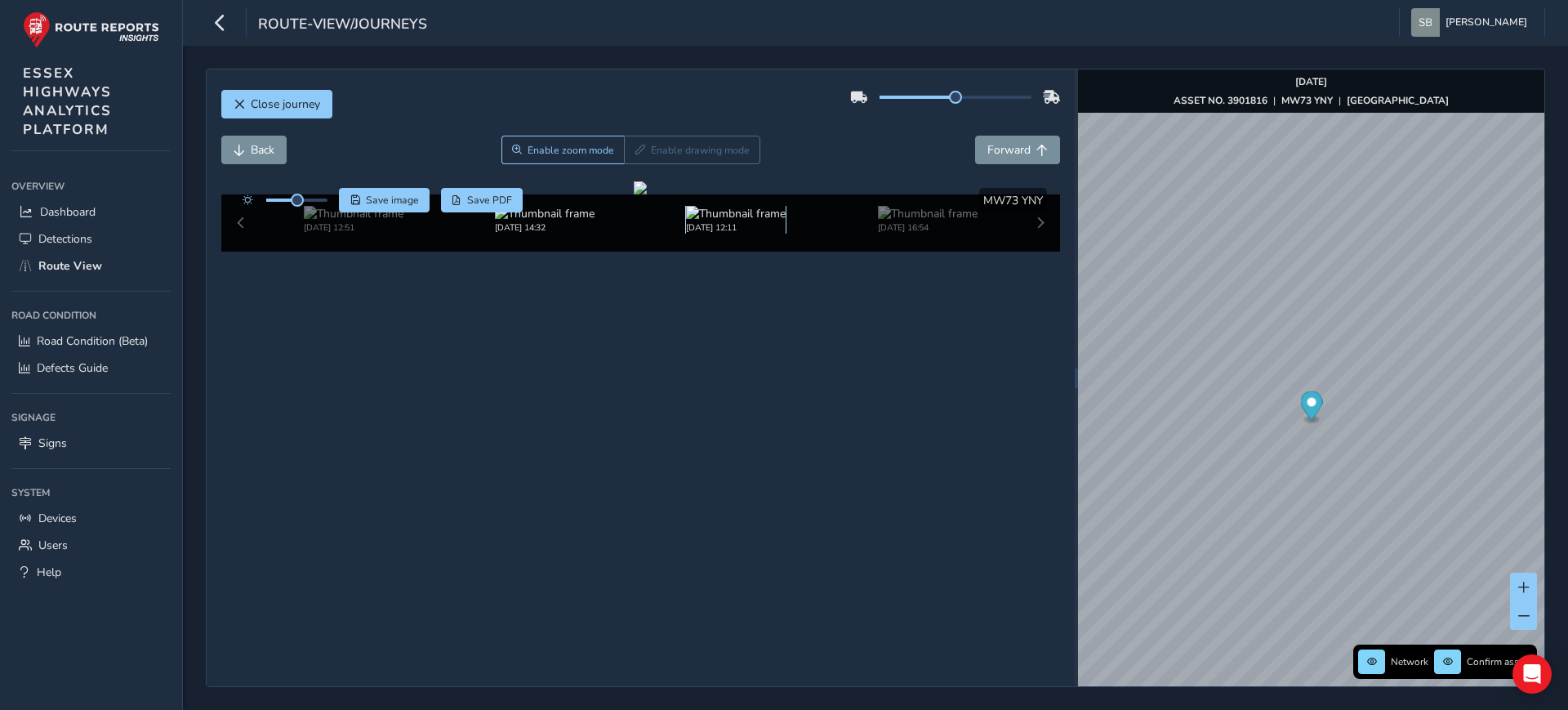
click at [706, 221] on img at bounding box center [735, 213] width 100 height 15
click at [261, 142] on span "Back" at bounding box center [262, 150] width 24 height 15
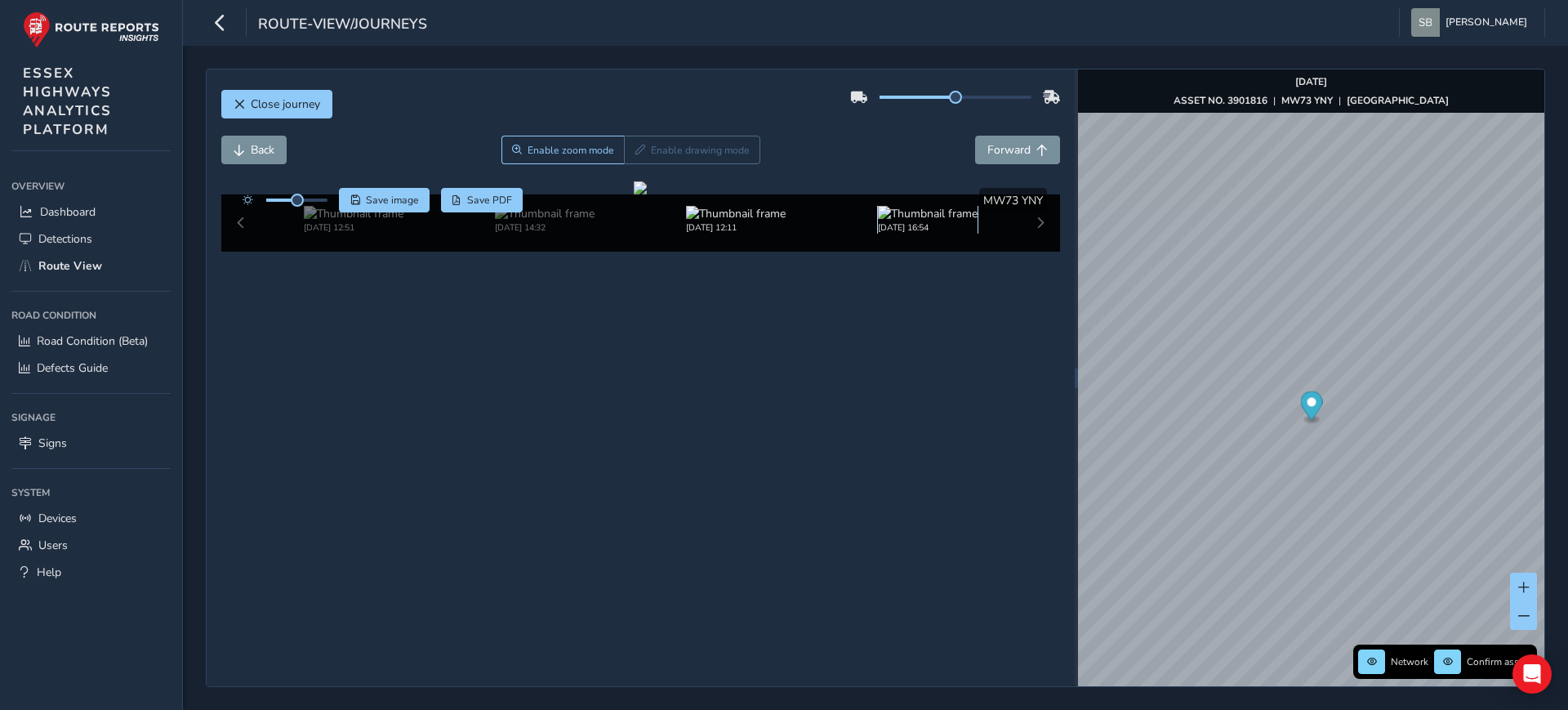
click at [916, 221] on img at bounding box center [927, 213] width 100 height 15
click at [930, 221] on img at bounding box center [927, 213] width 100 height 15
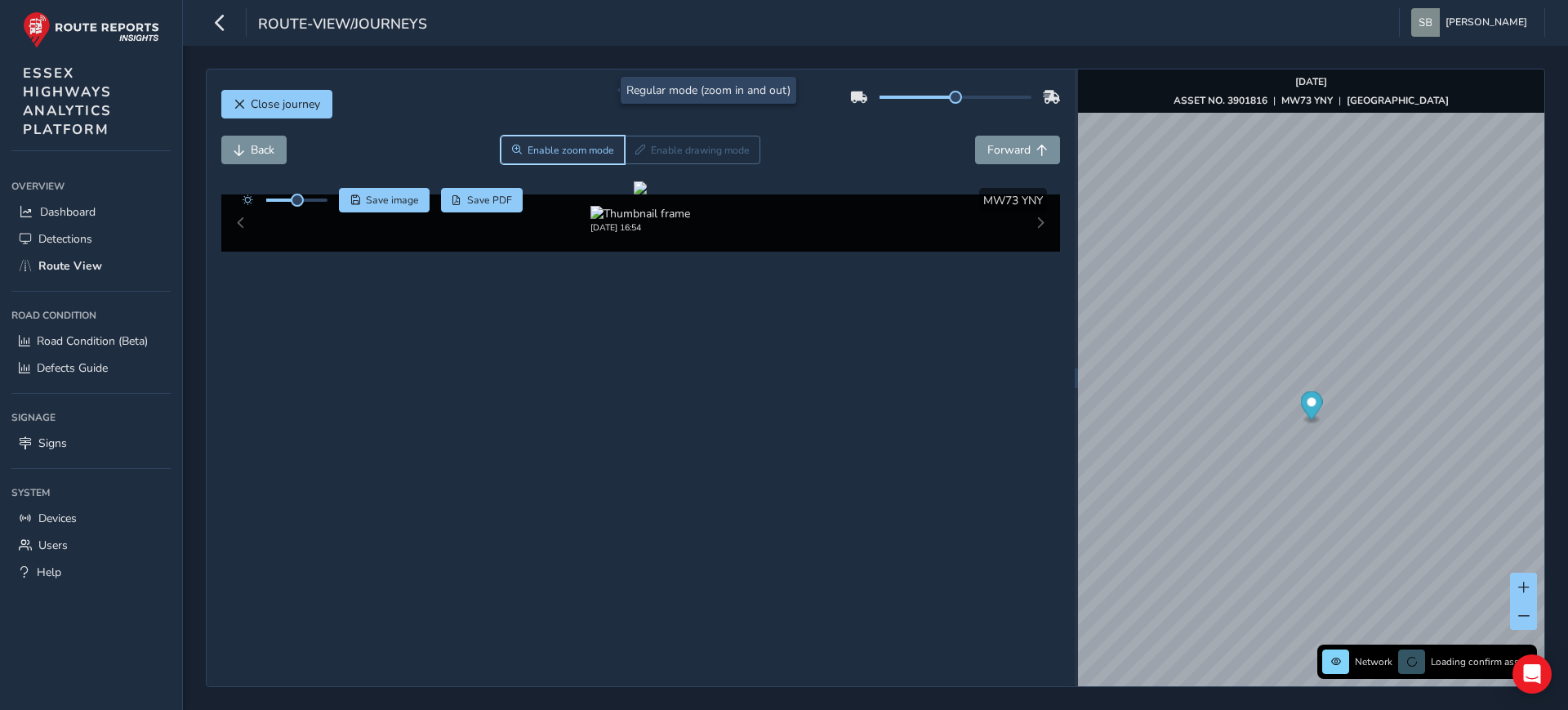
click at [560, 135] on button "Enable zoom mode" at bounding box center [562, 150] width 124 height 29
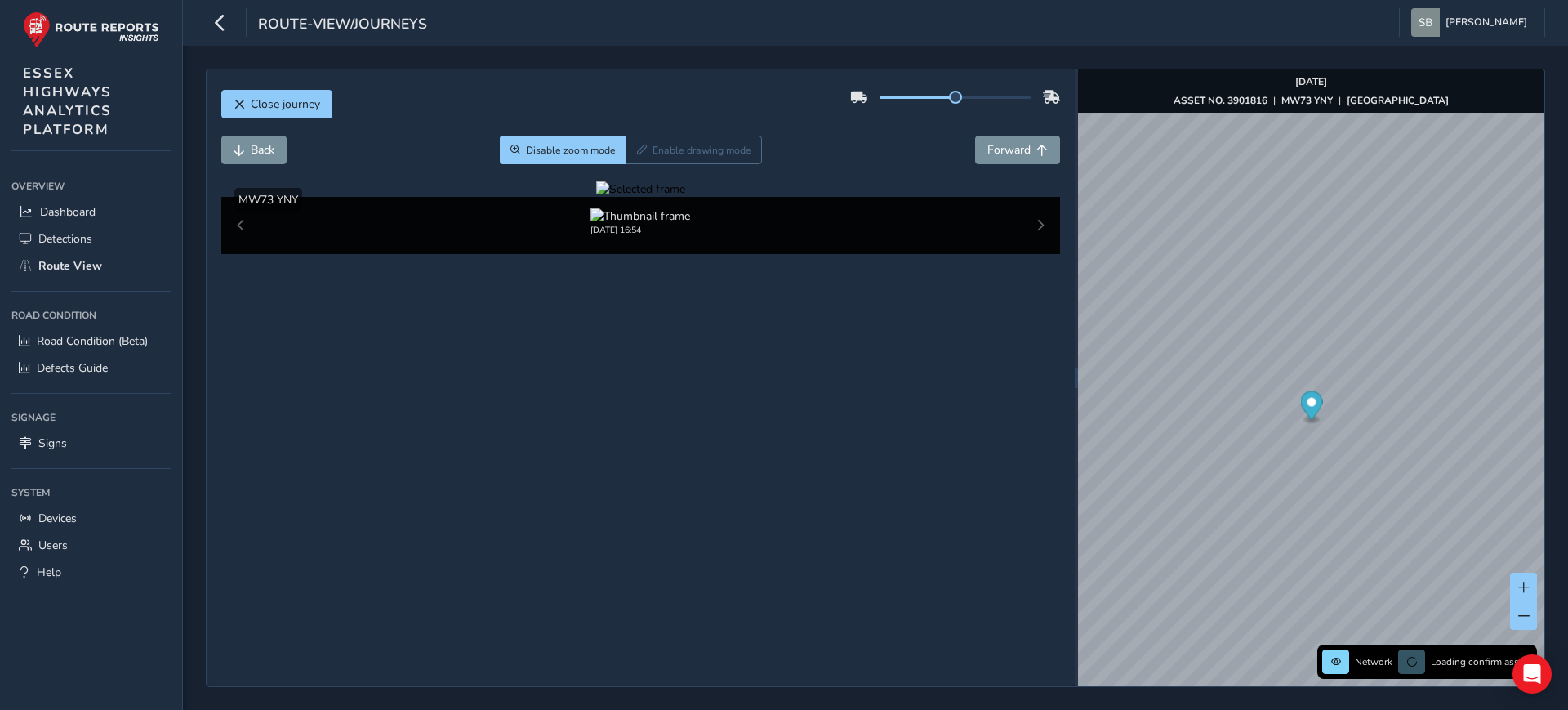
click at [596, 197] on div at bounding box center [640, 189] width 89 height 15
click at [554, 487] on img at bounding box center [1153, 166] width 2351 height 1323
click at [288, 84] on div "Close journey" at bounding box center [640, 110] width 839 height 52
click at [286, 100] on span "Close journey" at bounding box center [285, 104] width 70 height 15
